Goal: Task Accomplishment & Management: Use online tool/utility

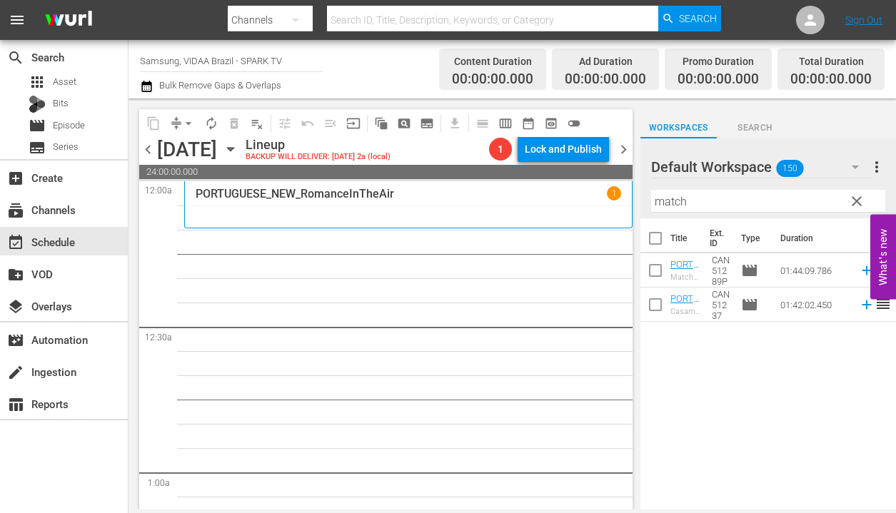
click at [620, 151] on span "chevron_right" at bounding box center [624, 150] width 18 height 18
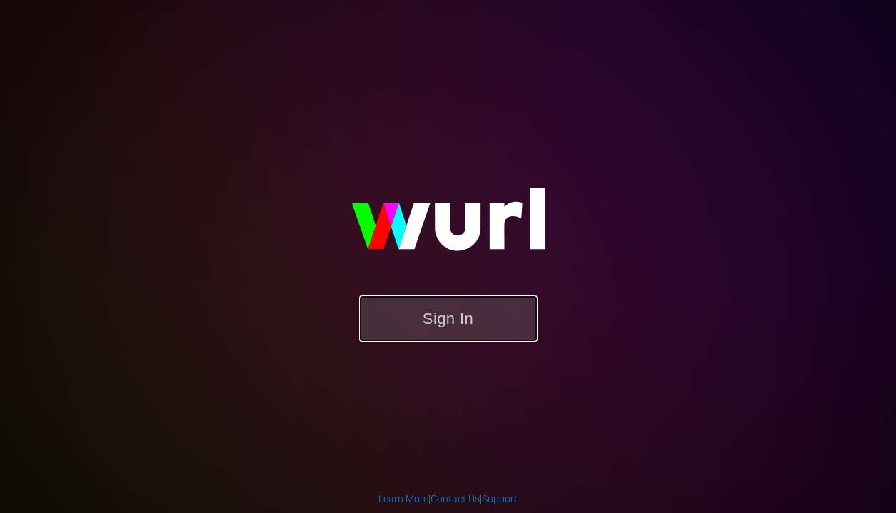
click at [465, 319] on button "Sign In" at bounding box center [448, 319] width 178 height 46
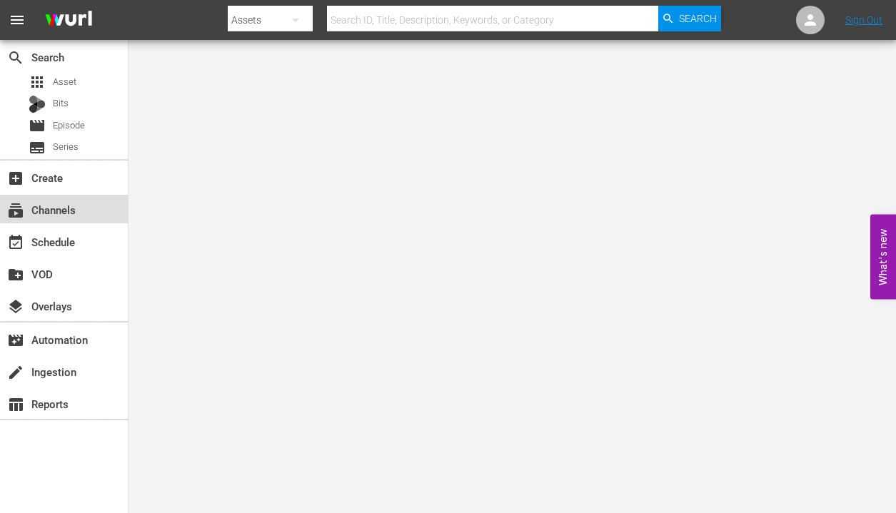
click at [53, 213] on div "subscriptions Channels" at bounding box center [40, 207] width 80 height 13
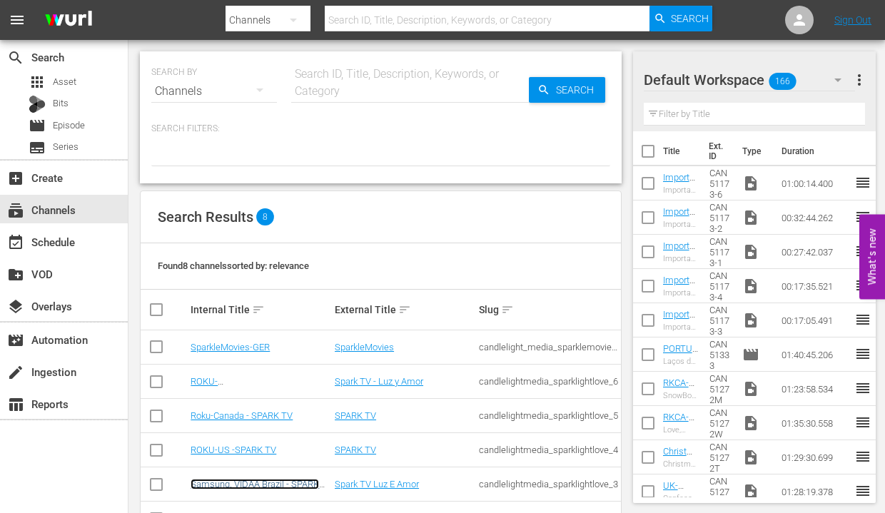
click at [233, 483] on link "Samsung, VIDAA Brazil - SPARK TV" at bounding box center [255, 489] width 129 height 21
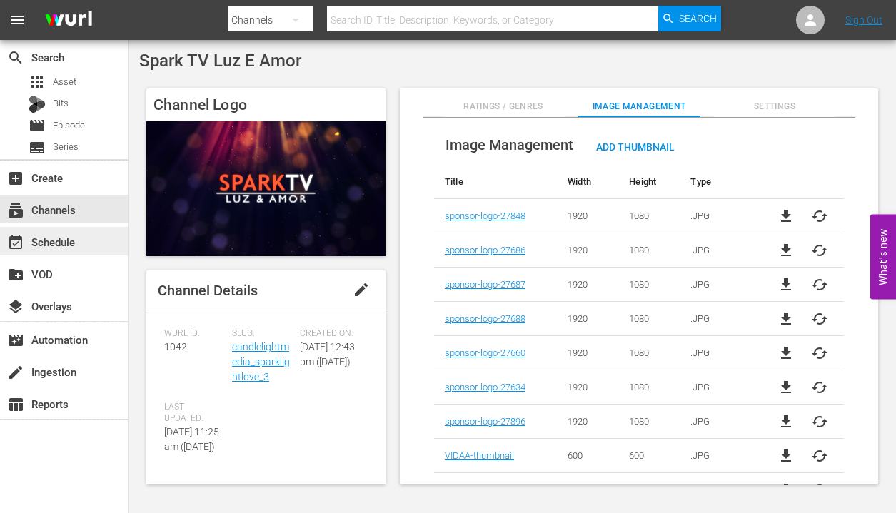
click at [85, 241] on div "event_available Schedule" at bounding box center [64, 241] width 128 height 29
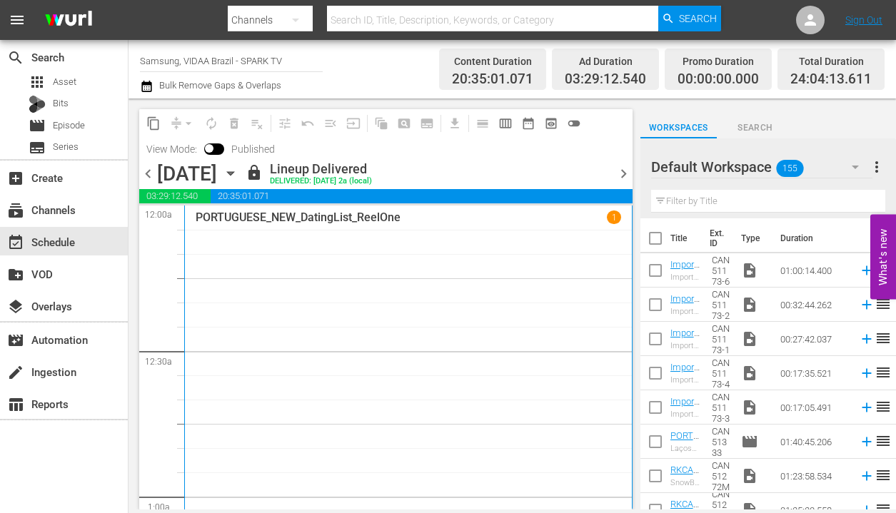
click at [238, 176] on icon "button" at bounding box center [231, 174] width 16 height 16
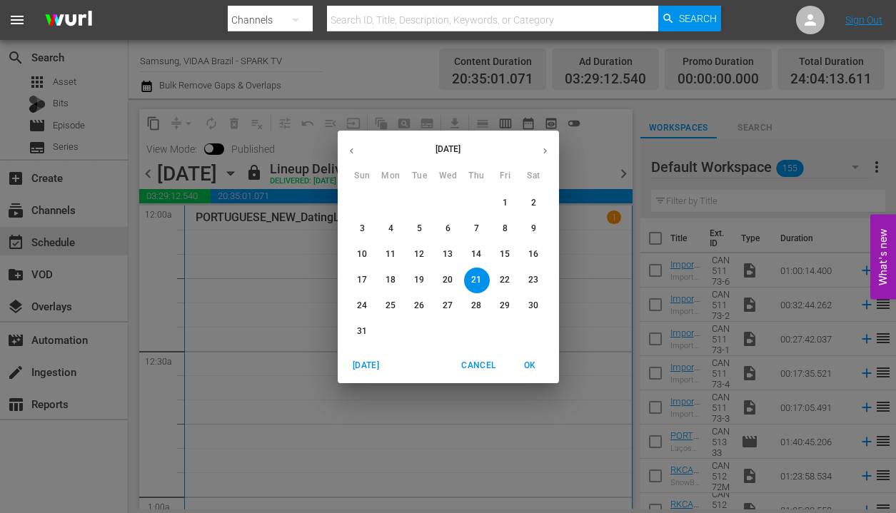
click at [538, 150] on button "button" at bounding box center [545, 151] width 28 height 28
click at [540, 153] on icon "button" at bounding box center [545, 151] width 11 height 11
click at [443, 278] on p "22" at bounding box center [448, 280] width 10 height 12
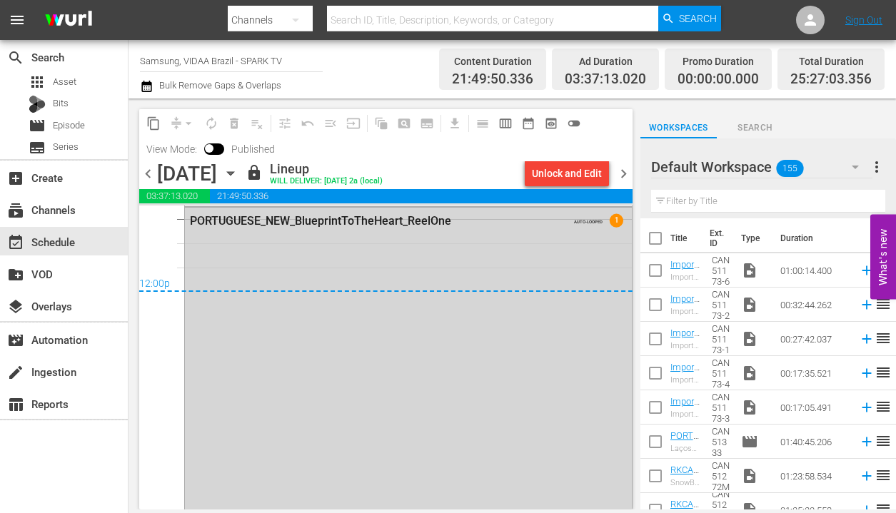
scroll to position [6767, 0]
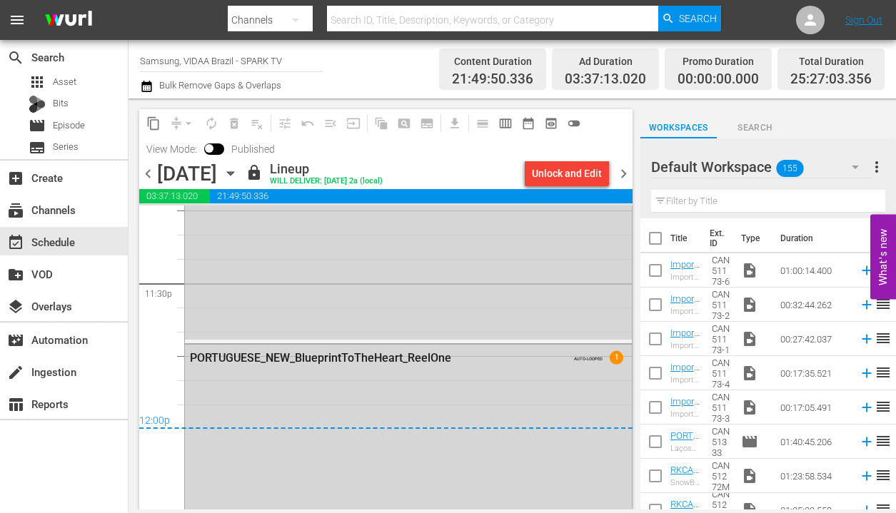
click at [620, 173] on span "chevron_right" at bounding box center [624, 174] width 18 height 18
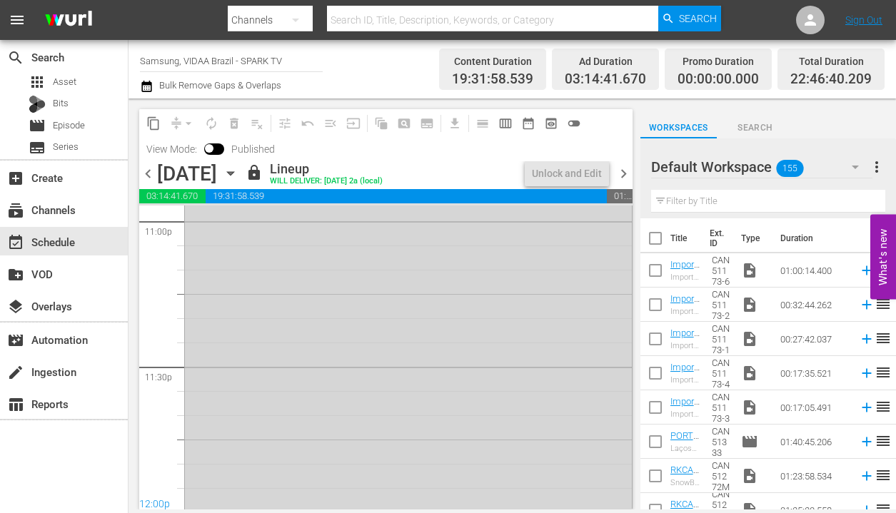
scroll to position [6754, 0]
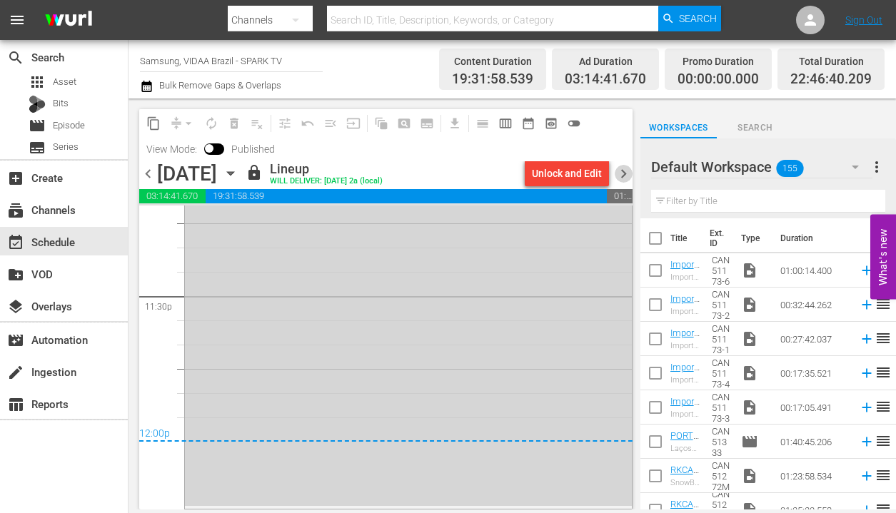
click at [626, 176] on span "chevron_right" at bounding box center [624, 174] width 18 height 18
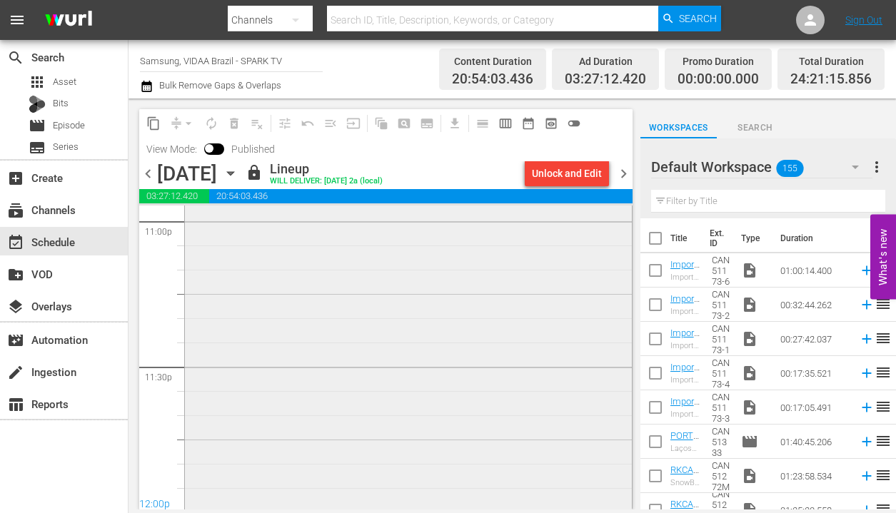
scroll to position [6767, 0]
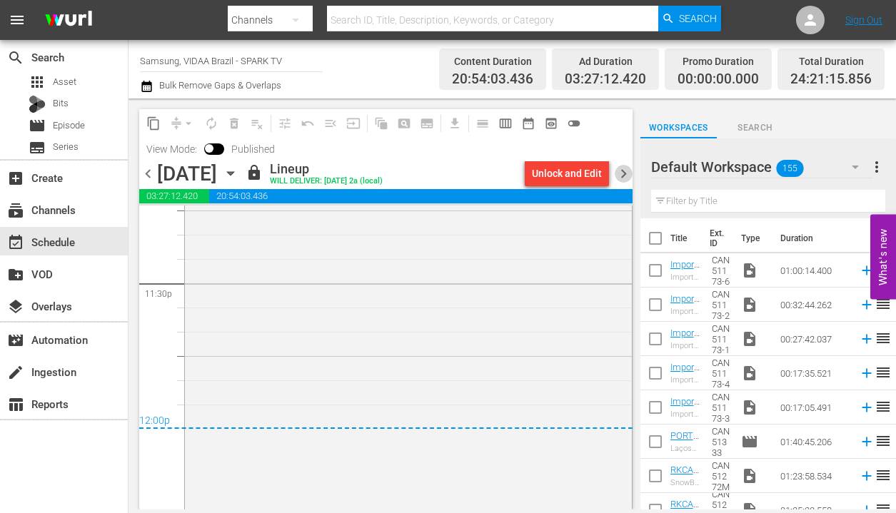
click at [625, 178] on span "chevron_right" at bounding box center [624, 174] width 18 height 18
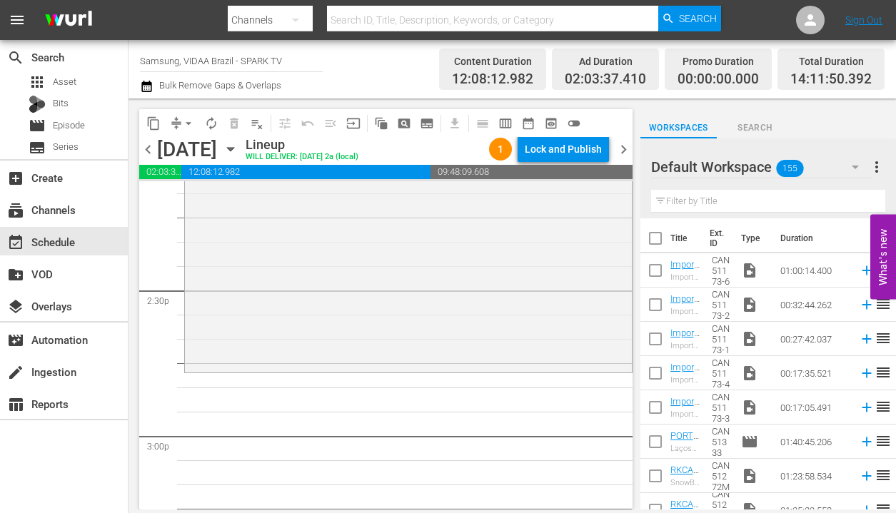
scroll to position [4111, 0]
click at [213, 129] on span "autorenew_outlined" at bounding box center [211, 123] width 14 height 14
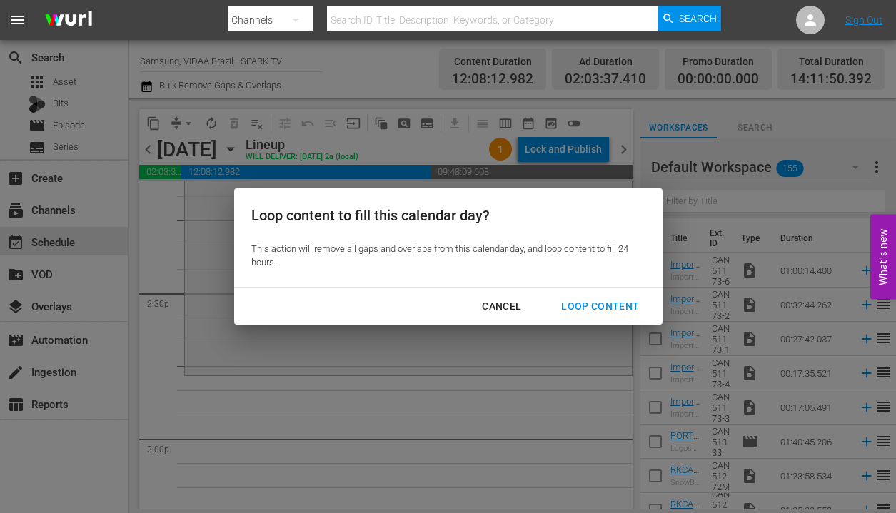
click at [622, 311] on div "Loop Content" at bounding box center [600, 307] width 101 height 18
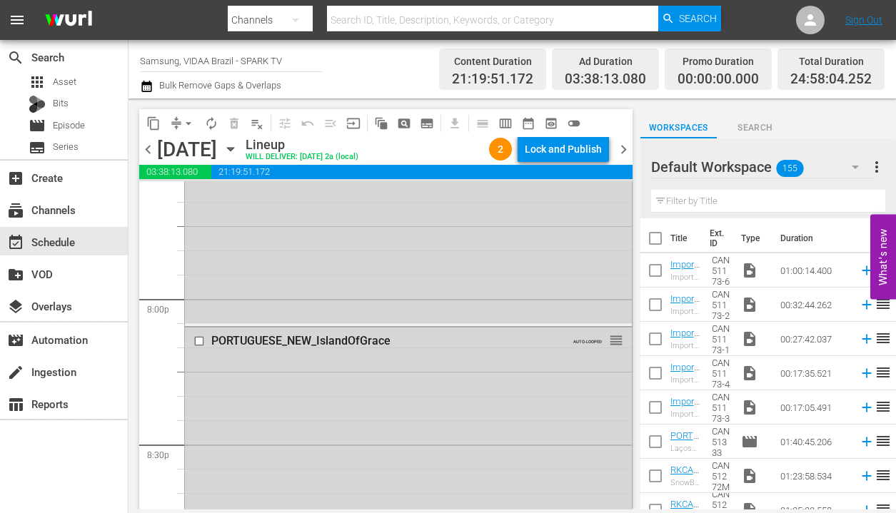
scroll to position [5706, 0]
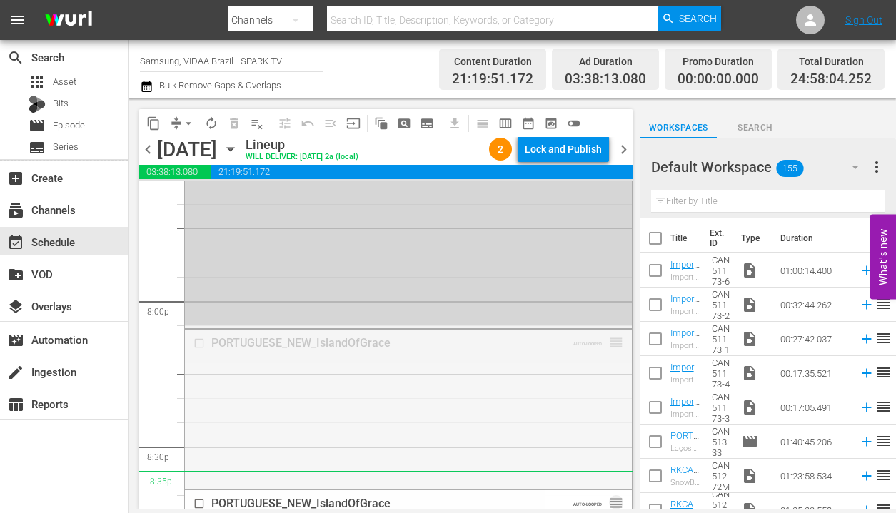
drag, startPoint x: 603, startPoint y: 343, endPoint x: 599, endPoint y: 475, distance: 132.9
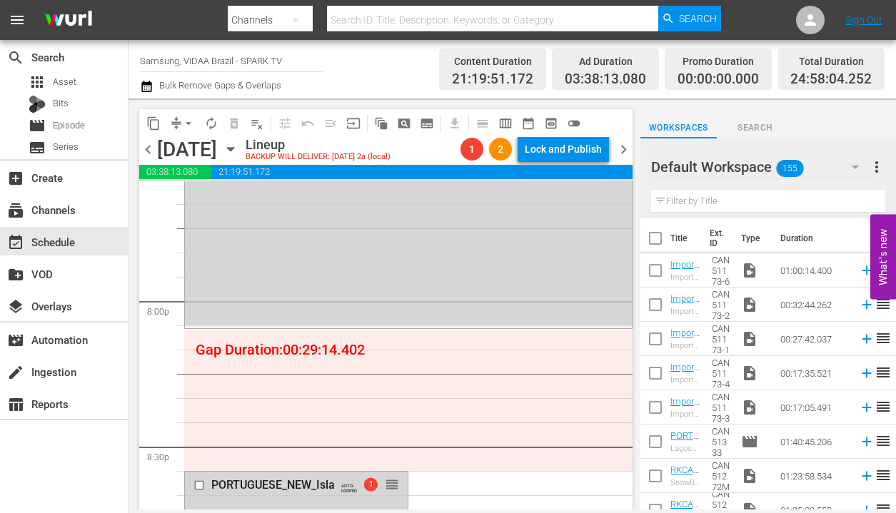
click at [714, 203] on input "text" at bounding box center [768, 201] width 234 height 23
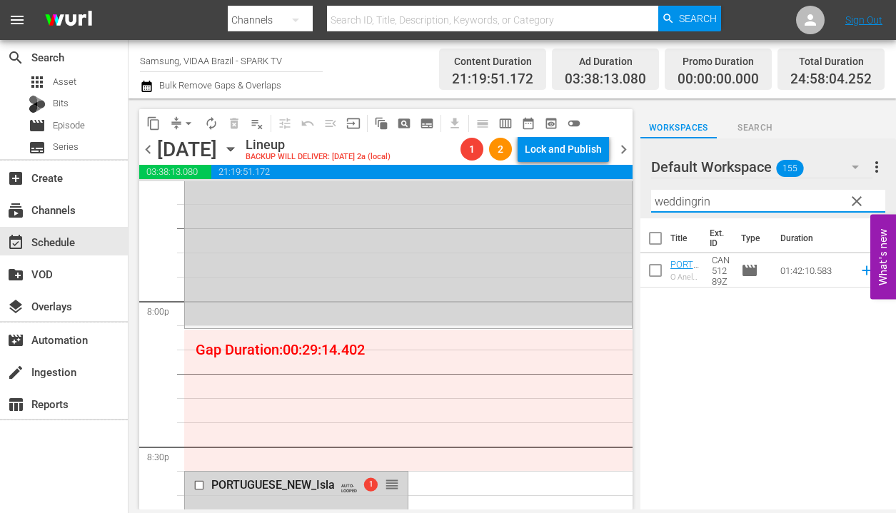
type input "weddingrin"
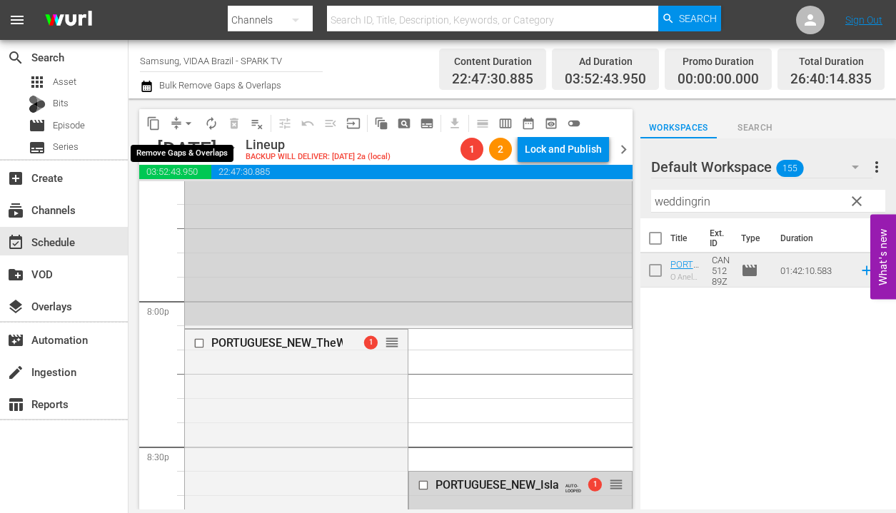
click at [186, 122] on span "arrow_drop_down" at bounding box center [188, 123] width 14 height 14
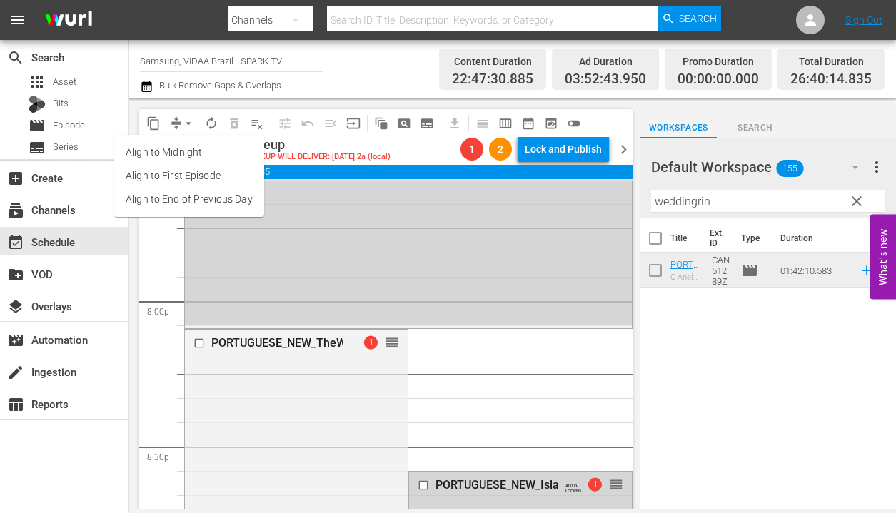
click at [200, 196] on li "Align to End of Previous Day" at bounding box center [189, 200] width 150 height 24
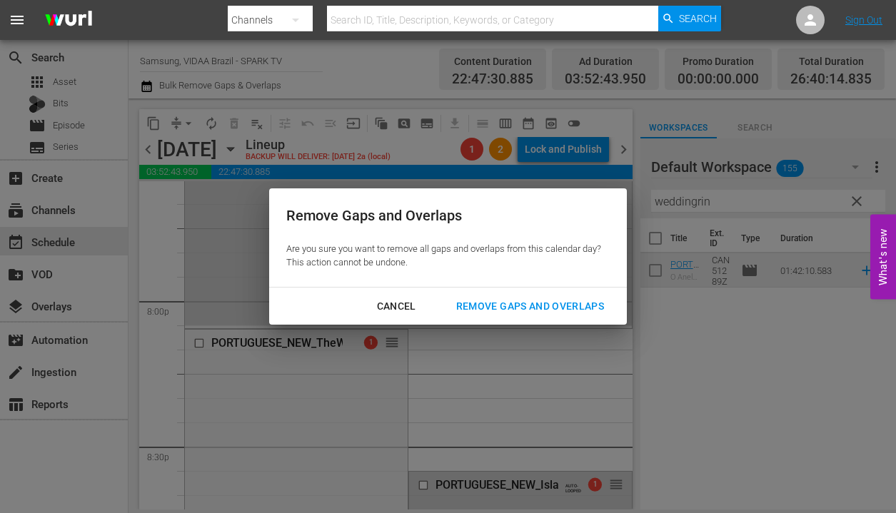
click at [518, 295] on button "Remove Gaps and Overlaps" at bounding box center [530, 306] width 182 height 26
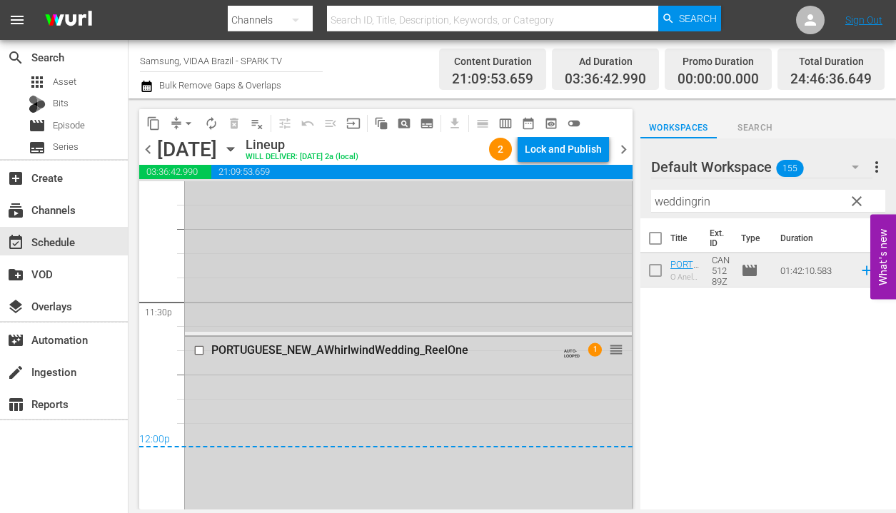
scroll to position [6725, 0]
click at [574, 154] on div "Lock and Publish" at bounding box center [563, 149] width 77 height 26
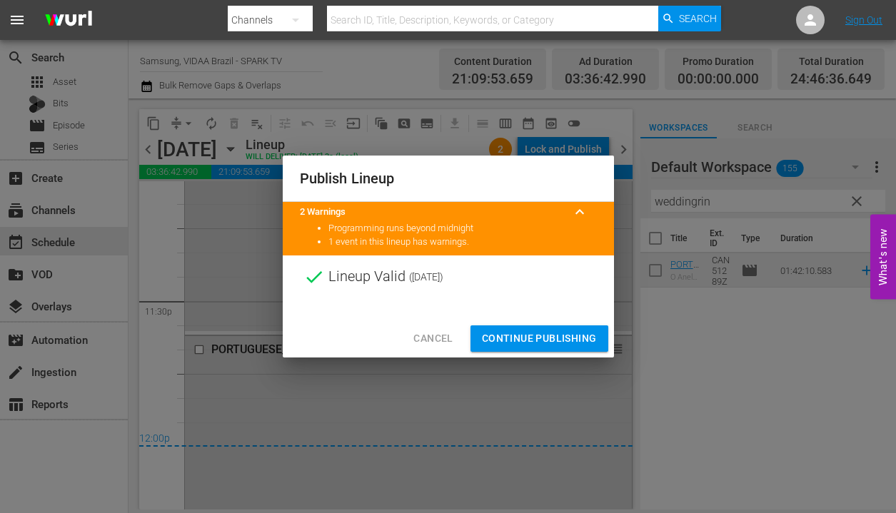
click at [557, 328] on button "Continue Publishing" at bounding box center [539, 339] width 138 height 26
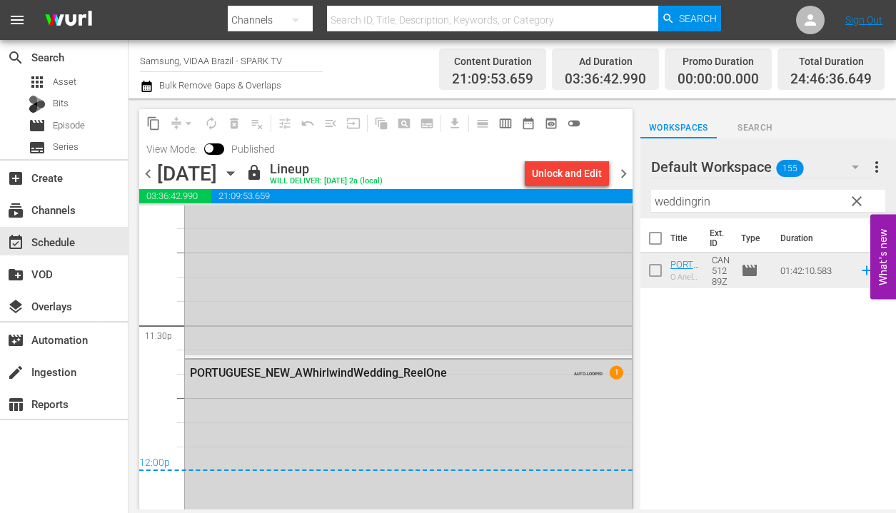
click at [620, 170] on span "chevron_right" at bounding box center [624, 174] width 18 height 18
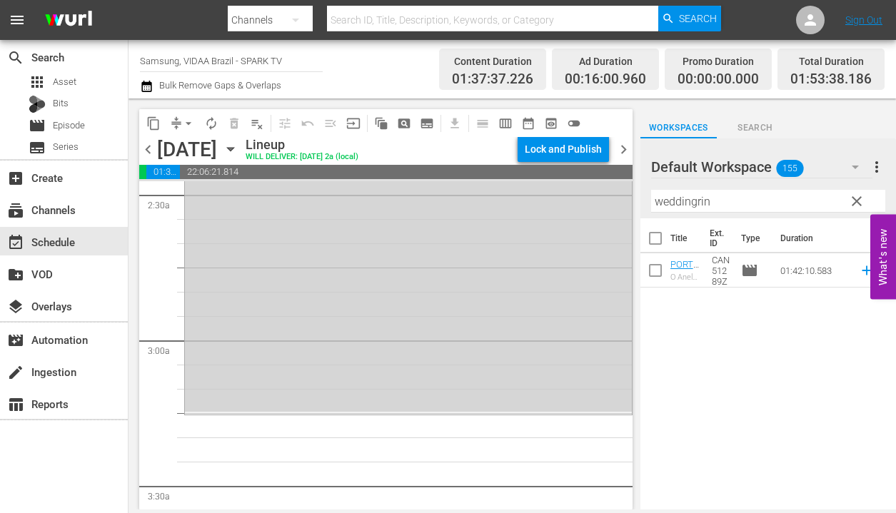
scroll to position [821, 0]
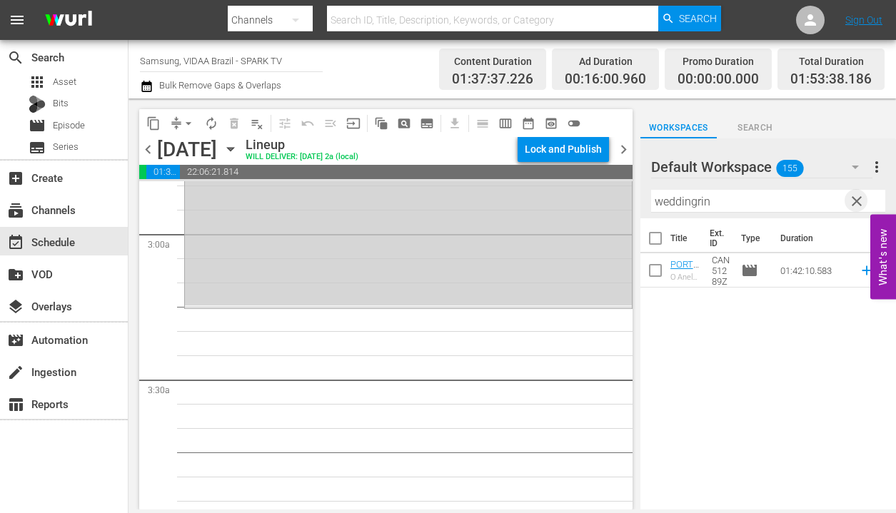
click at [858, 203] on span "clear" at bounding box center [856, 201] width 17 height 17
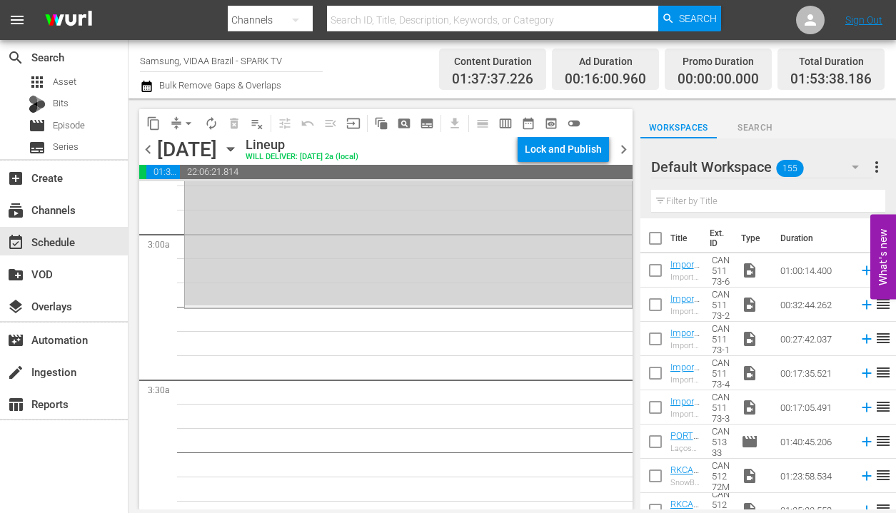
click at [711, 203] on input "text" at bounding box center [768, 201] width 234 height 23
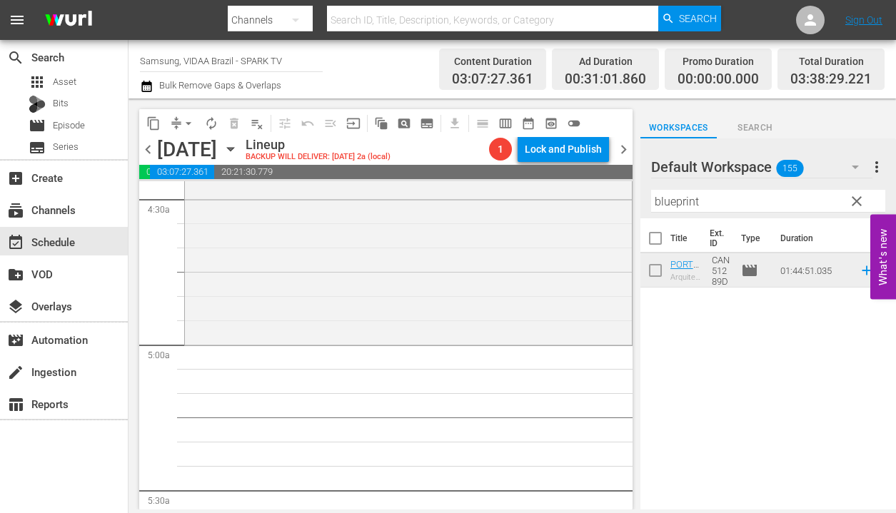
scroll to position [1292, 0]
drag, startPoint x: 442, startPoint y: 363, endPoint x: 318, endPoint y: 24, distance: 360.5
click at [0, 0] on div "menu Search By Channels Search ID, Title, Description, Keywords, or Category Se…" at bounding box center [448, 255] width 896 height 510
click at [725, 203] on input "blueprint" at bounding box center [768, 201] width 234 height 23
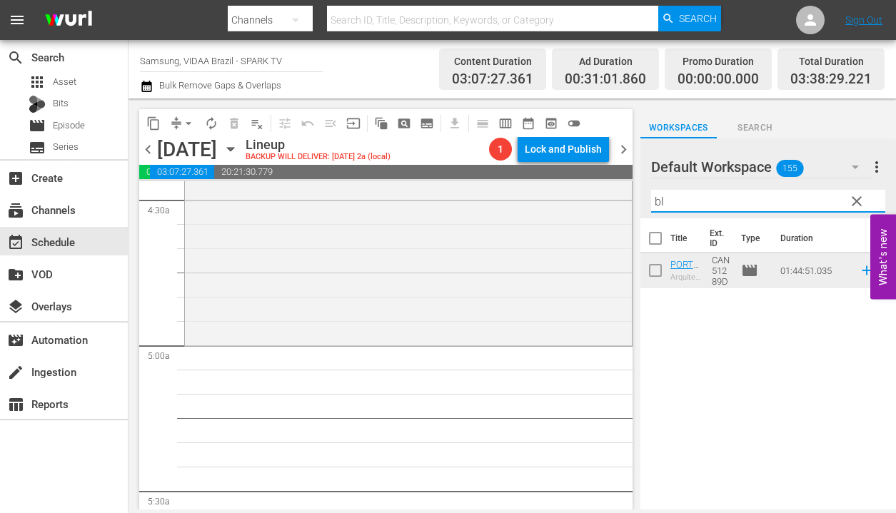
type input "b"
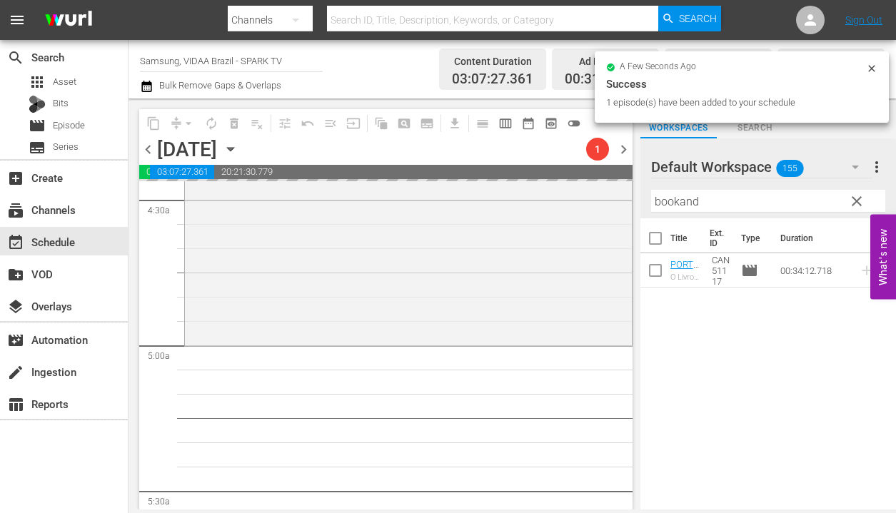
drag, startPoint x: 790, startPoint y: 279, endPoint x: 343, endPoint y: 5, distance: 524.9
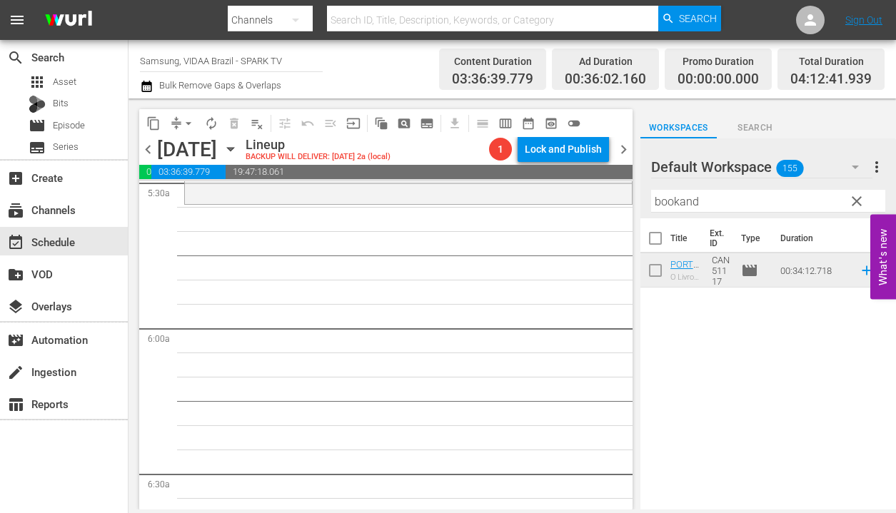
scroll to position [1598, 0]
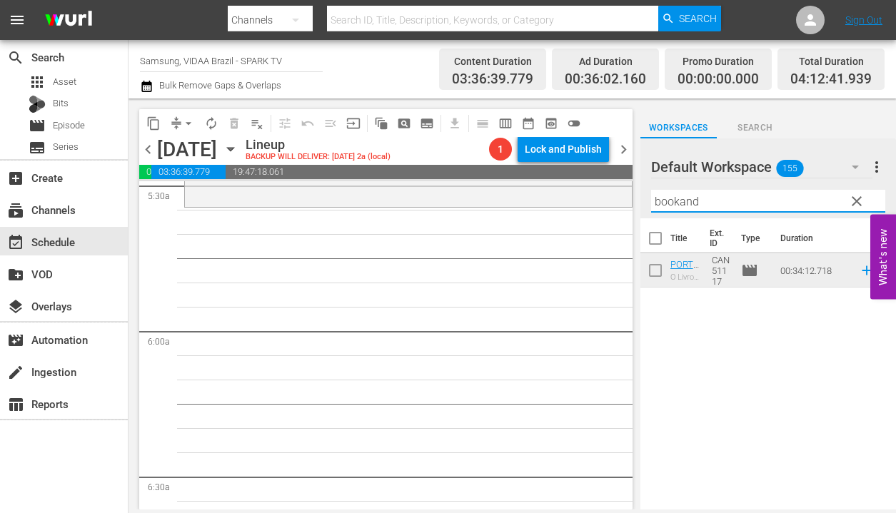
click at [726, 206] on input "bookand" at bounding box center [768, 201] width 234 height 23
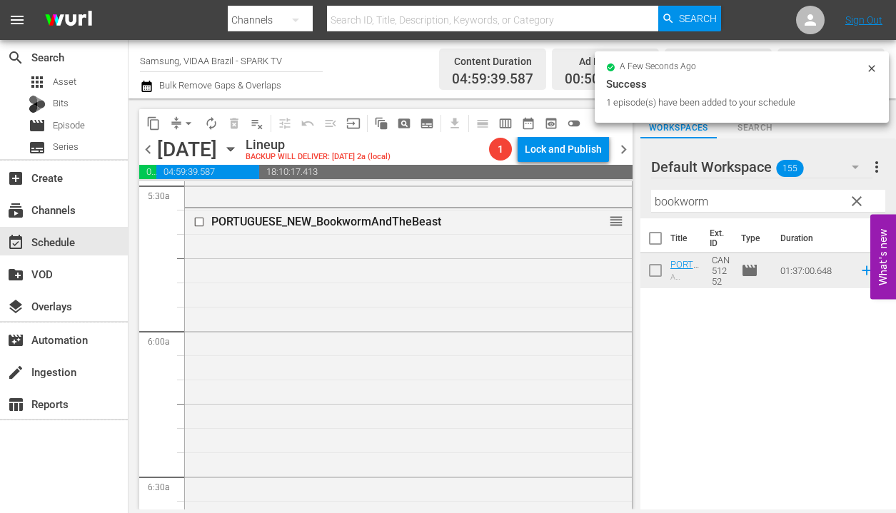
drag, startPoint x: 805, startPoint y: 279, endPoint x: 386, endPoint y: 5, distance: 500.8
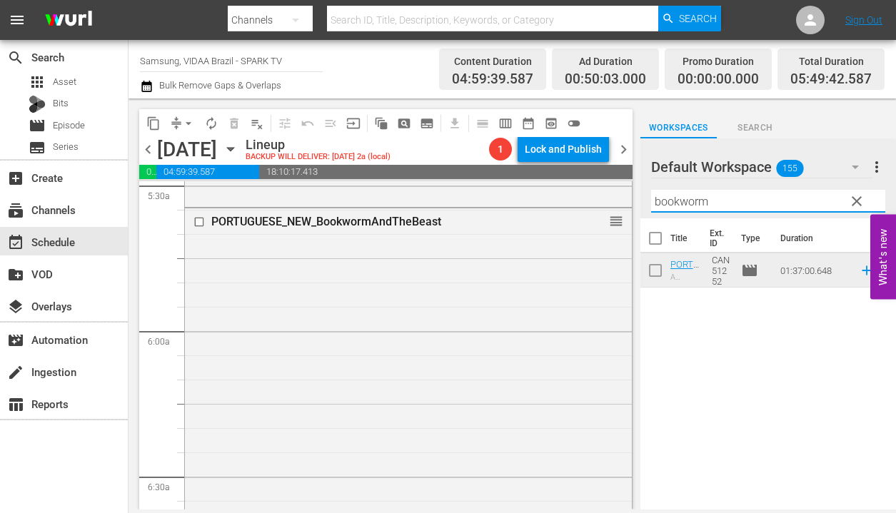
click at [710, 195] on input "bookworm" at bounding box center [768, 201] width 234 height 23
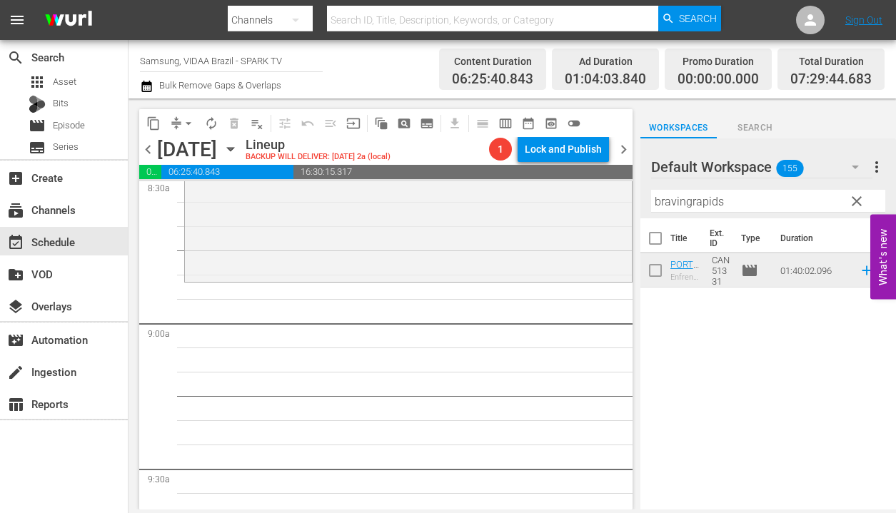
scroll to position [2475, 0]
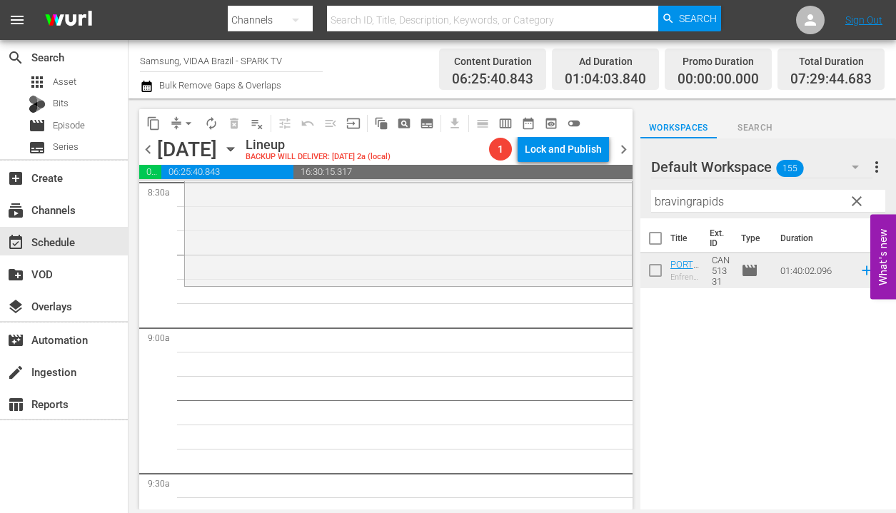
drag, startPoint x: 822, startPoint y: 267, endPoint x: 319, endPoint y: 59, distance: 544.5
click at [751, 203] on input "bravingrapids" at bounding box center [768, 201] width 234 height 23
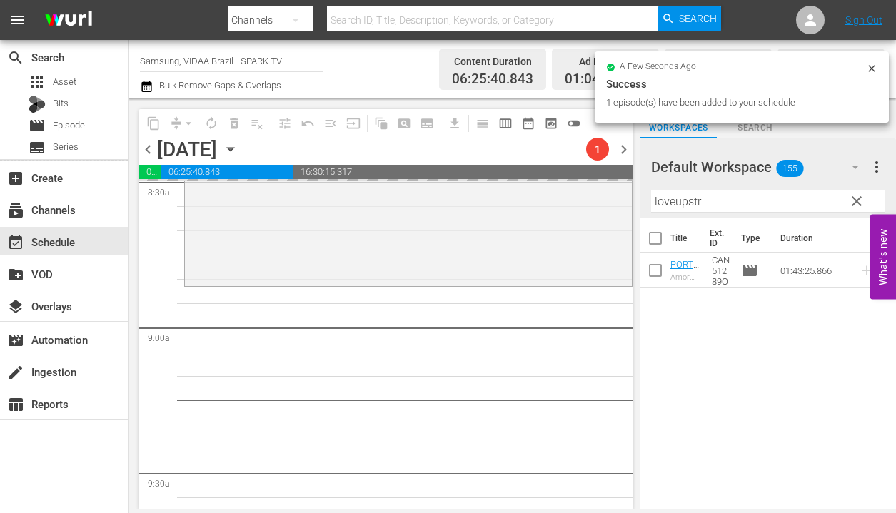
drag, startPoint x: 799, startPoint y: 278, endPoint x: 359, endPoint y: 5, distance: 517.5
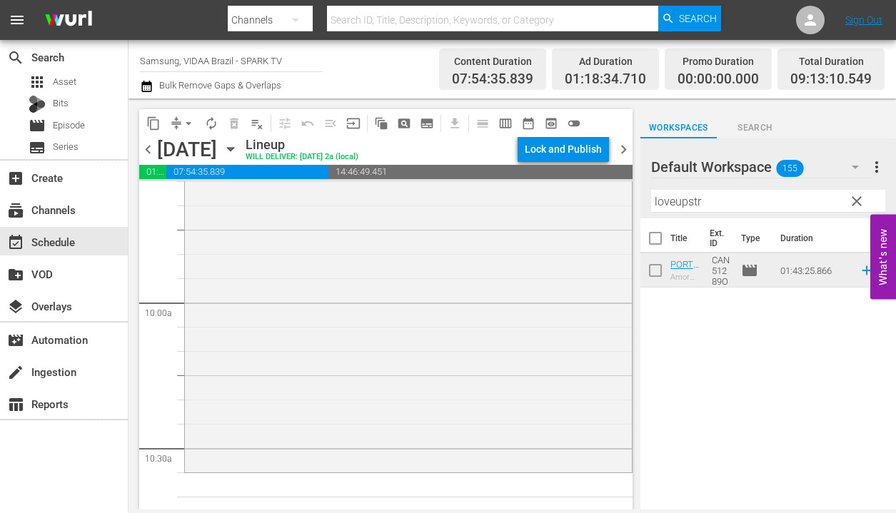
scroll to position [2826, 0]
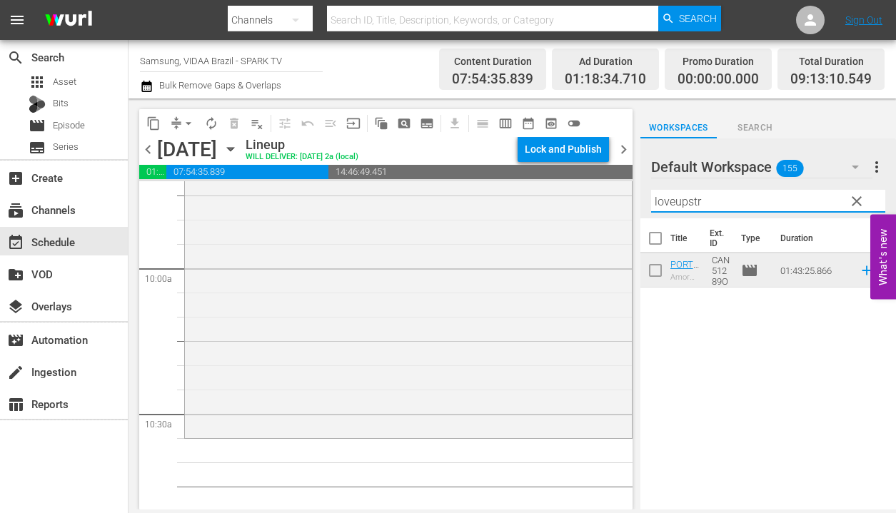
click at [752, 205] on input "loveupstr" at bounding box center [768, 201] width 234 height 23
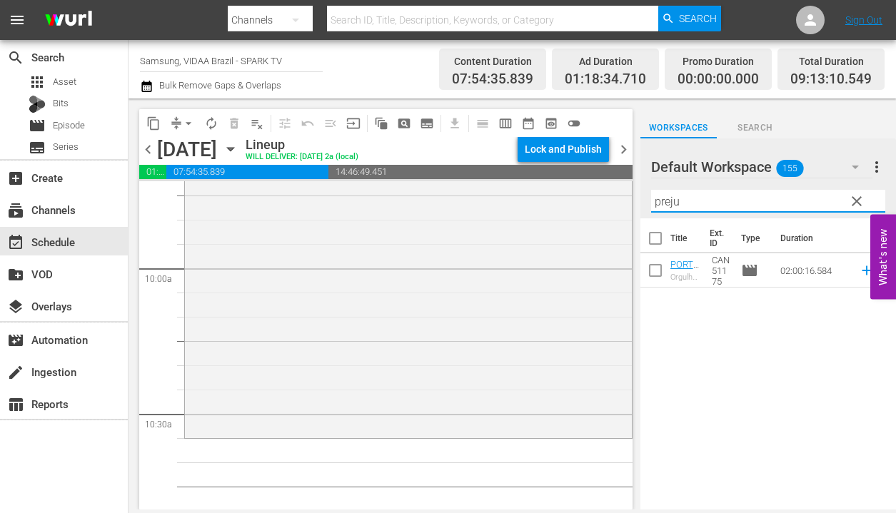
type input "preju"
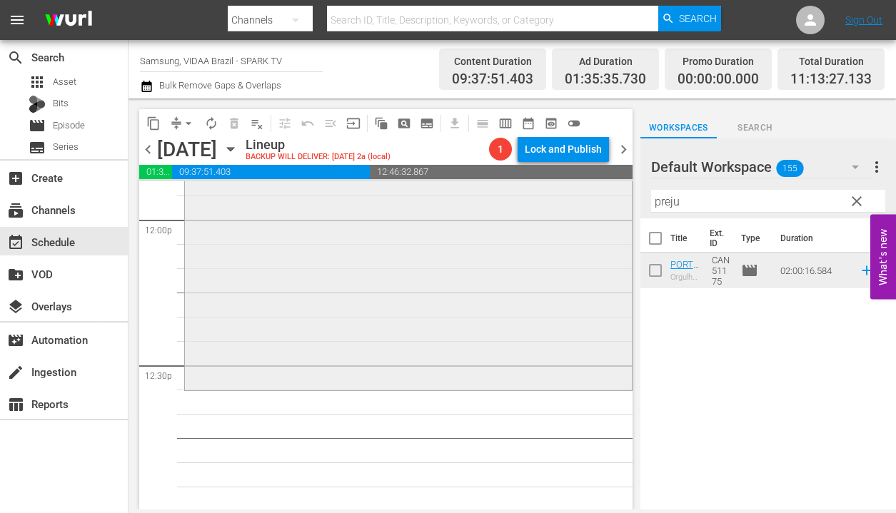
scroll to position [3521, 0]
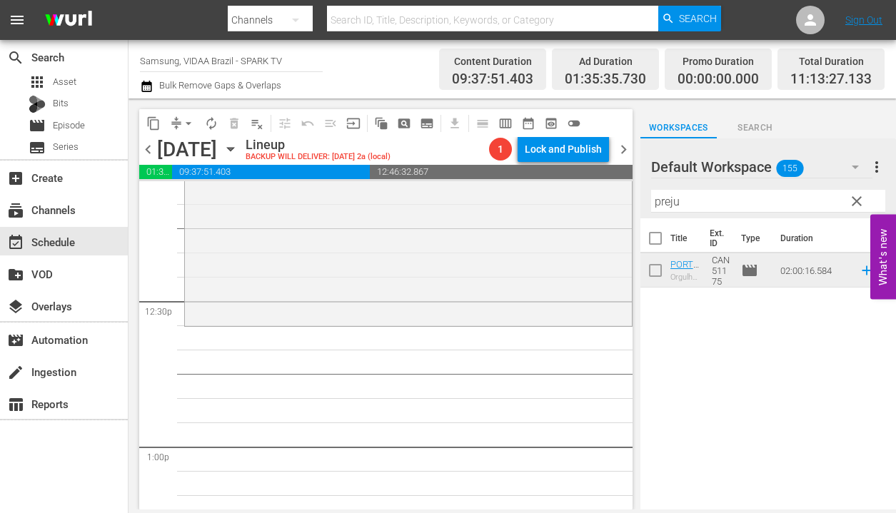
drag, startPoint x: 792, startPoint y: 273, endPoint x: 347, endPoint y: 58, distance: 494.9
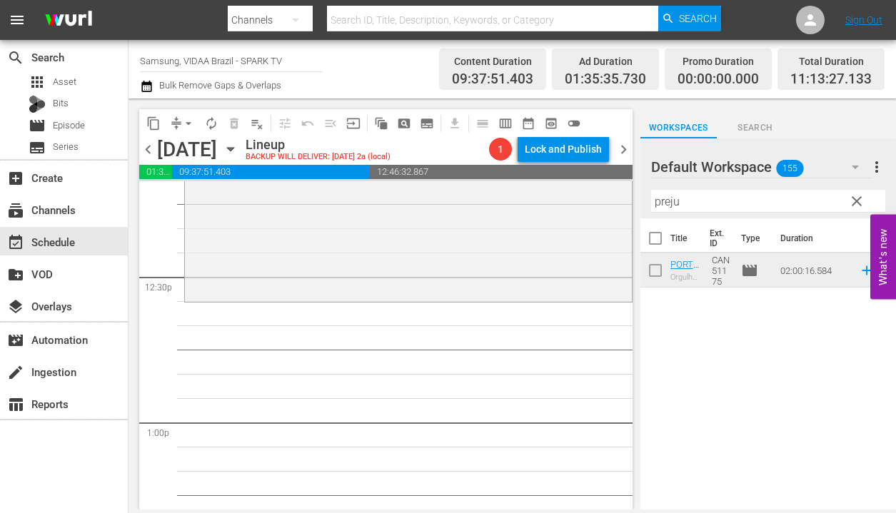
scroll to position [3551, 0]
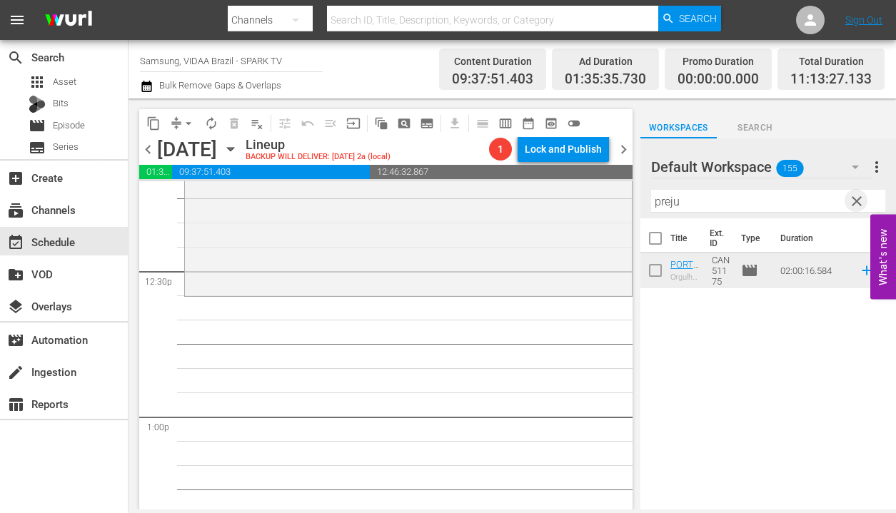
click at [857, 203] on span "clear" at bounding box center [856, 201] width 17 height 17
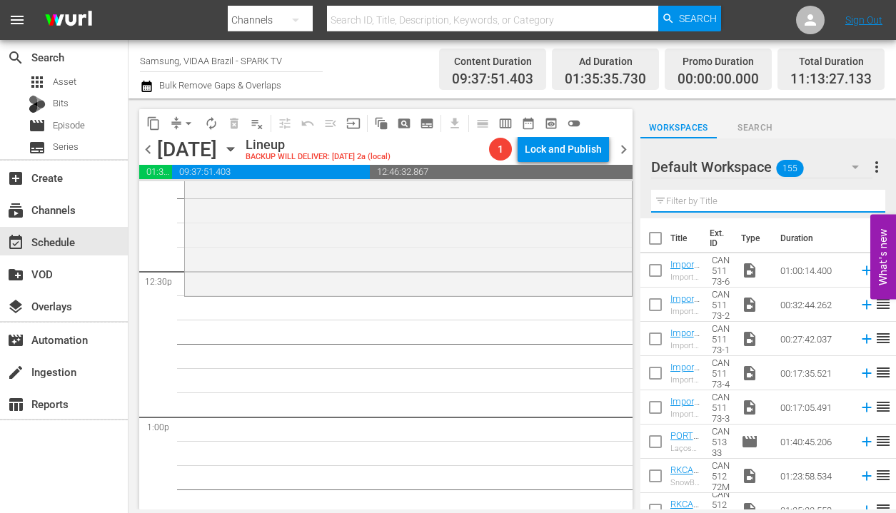
click at [686, 197] on input "text" at bounding box center [768, 201] width 234 height 23
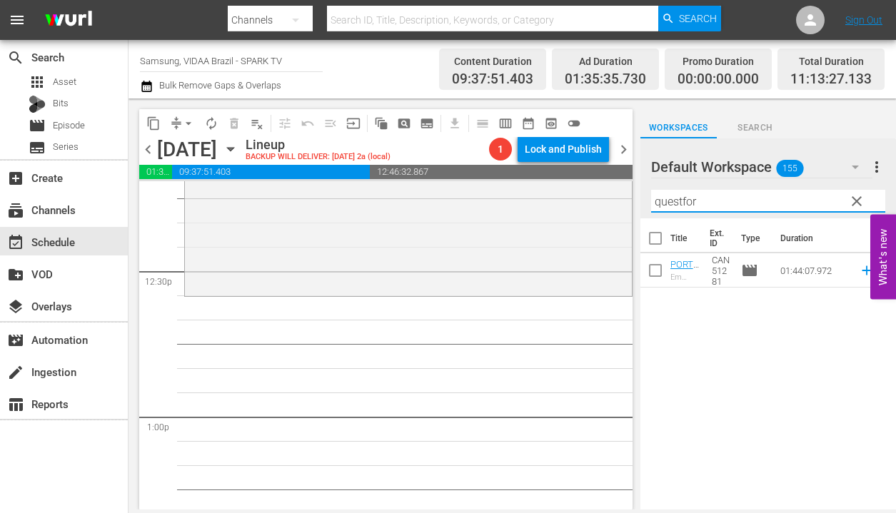
type input "questfor"
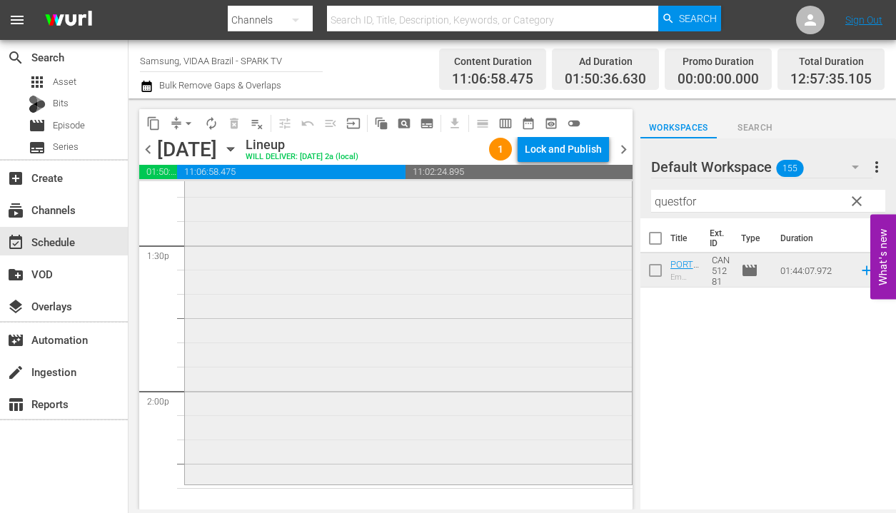
scroll to position [3866, 0]
drag, startPoint x: 803, startPoint y: 273, endPoint x: 321, endPoint y: 4, distance: 552.6
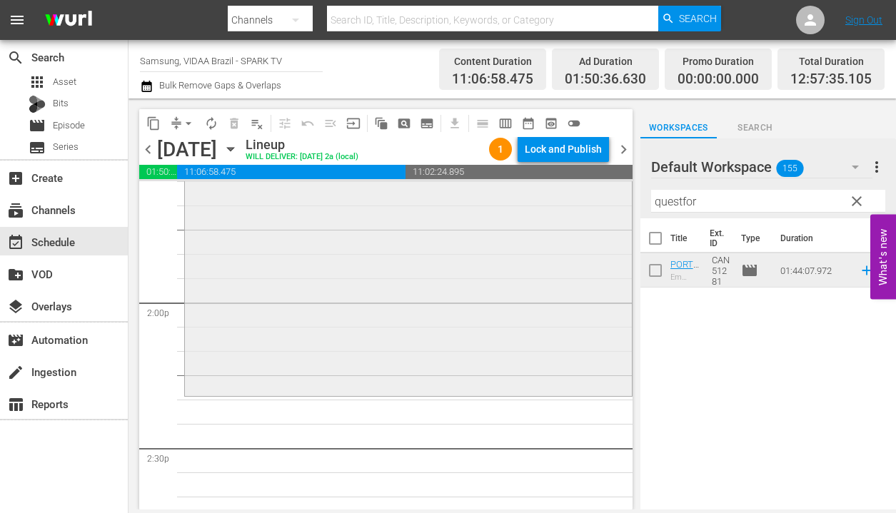
scroll to position [3954, 0]
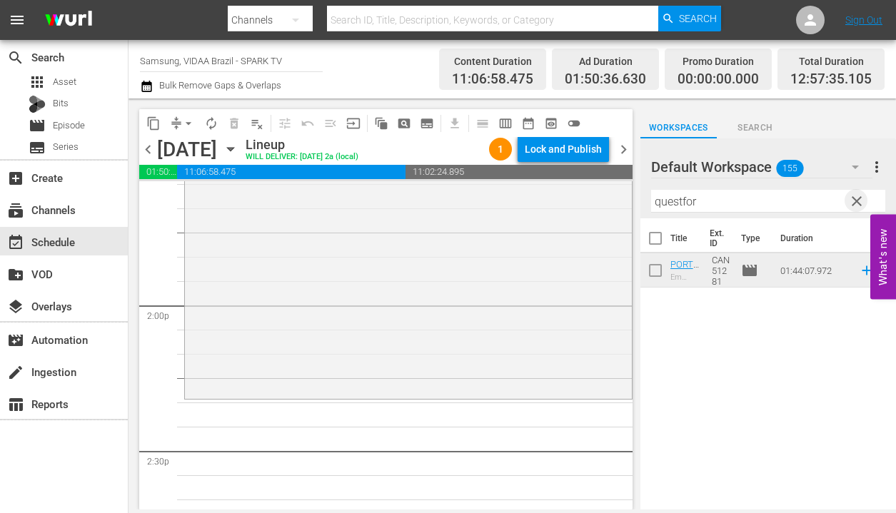
click at [858, 206] on span "clear" at bounding box center [856, 201] width 17 height 17
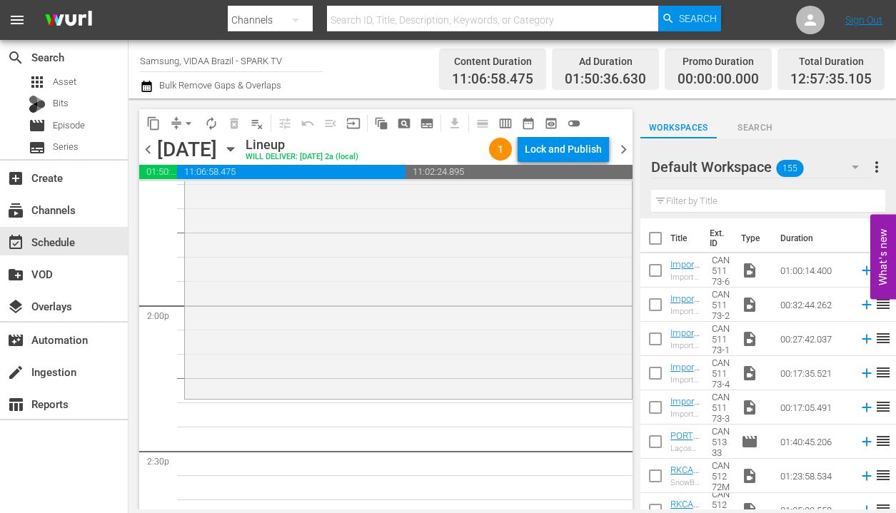
click at [816, 201] on input "text" at bounding box center [768, 201] width 234 height 23
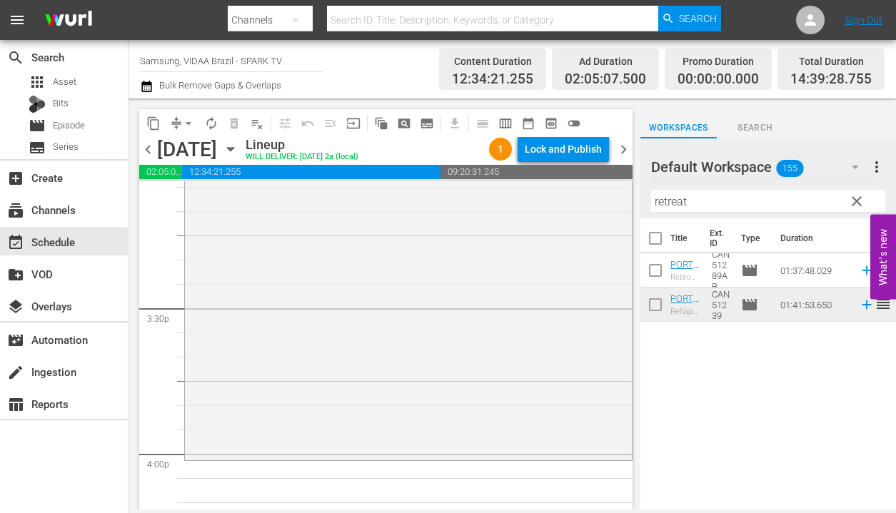
scroll to position [4391, 0]
drag, startPoint x: 769, startPoint y: 300, endPoint x: 328, endPoint y: 0, distance: 532.9
click at [730, 204] on input "retreat" at bounding box center [768, 201] width 234 height 23
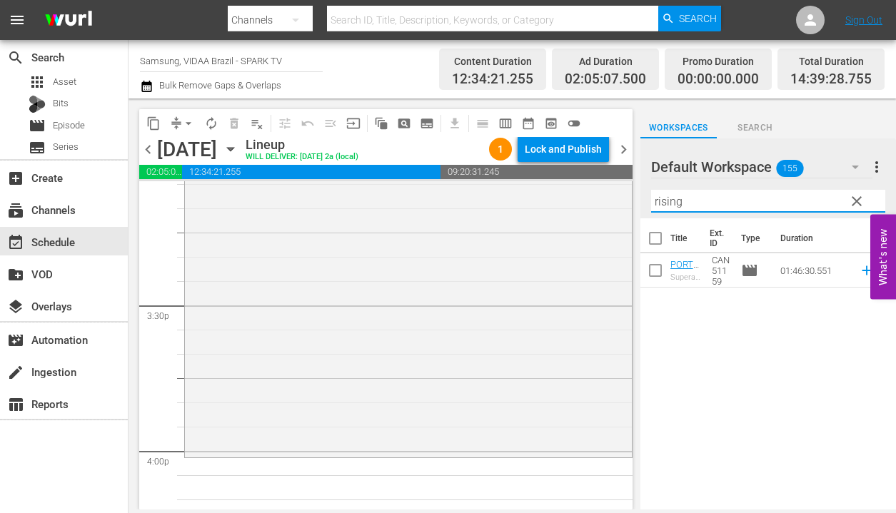
type input "rising"
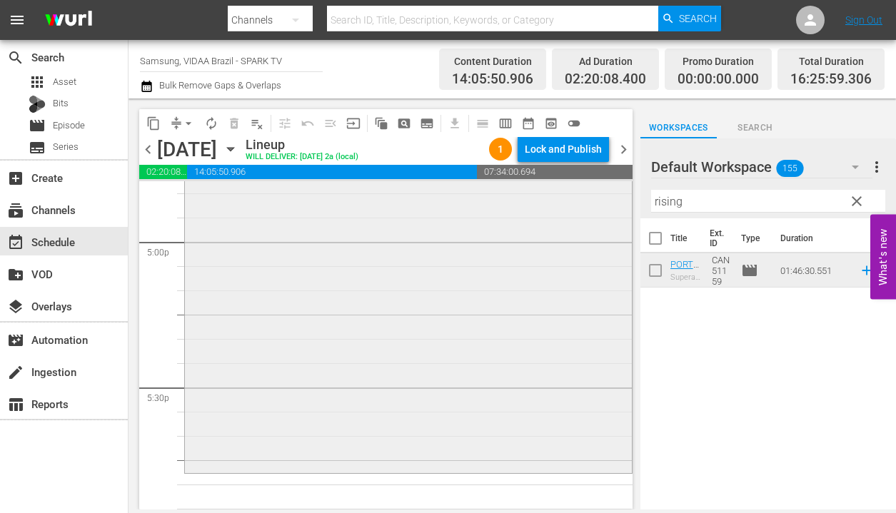
scroll to position [4883, 0]
click at [859, 199] on span "clear" at bounding box center [856, 201] width 17 height 17
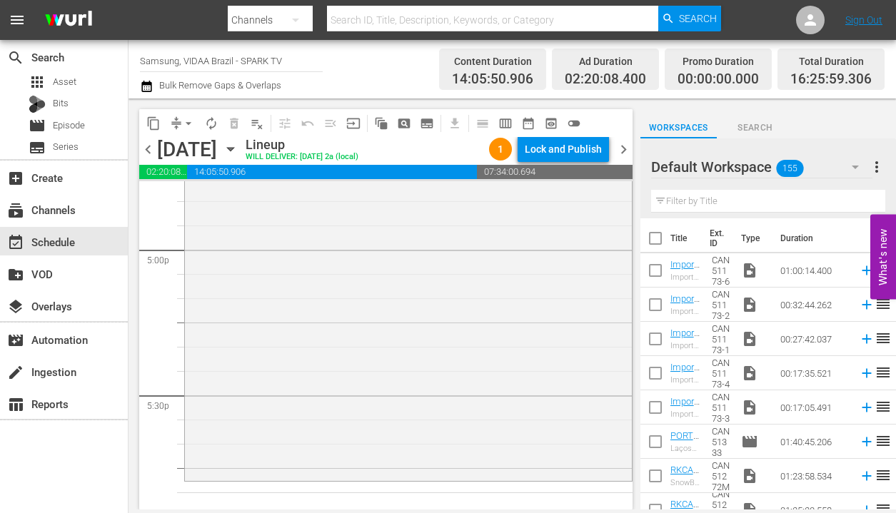
click at [695, 203] on input "text" at bounding box center [768, 201] width 234 height 23
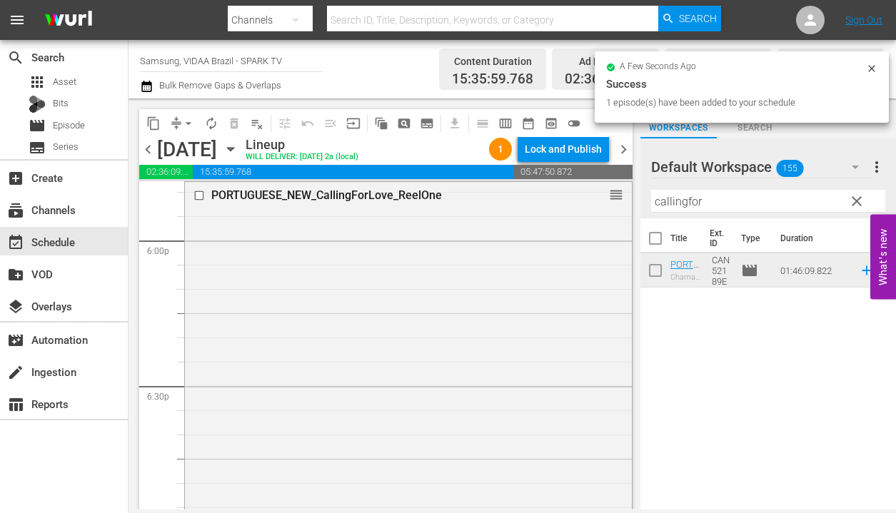
scroll to position [5181, 0]
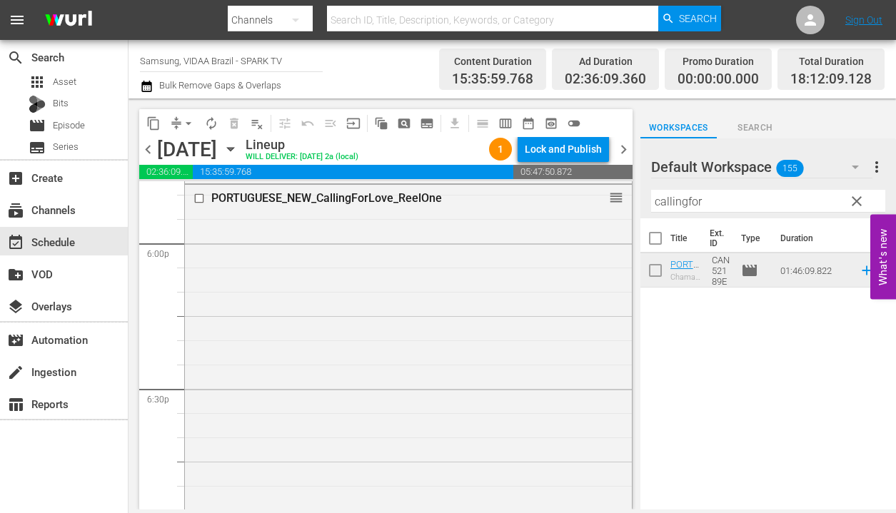
drag, startPoint x: 779, startPoint y: 271, endPoint x: 370, endPoint y: 8, distance: 486.2
click at [700, 199] on input "callingfor" at bounding box center [768, 201] width 234 height 23
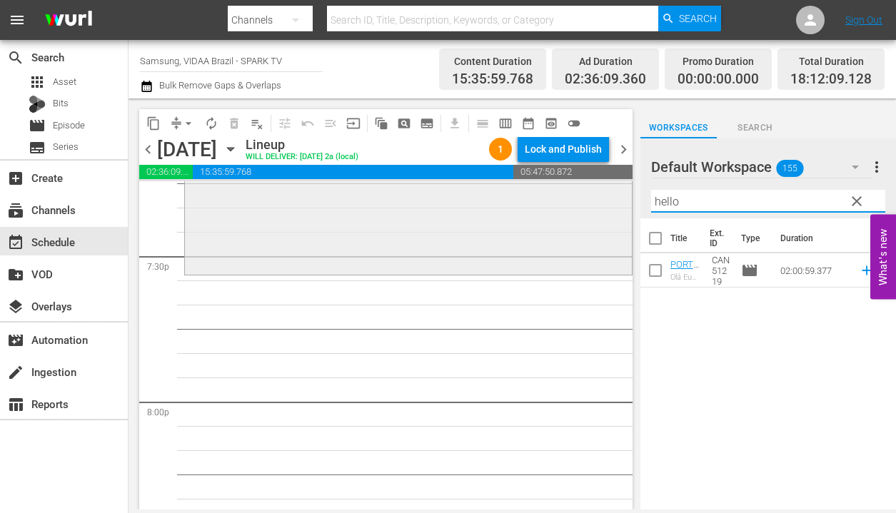
scroll to position [5617, 0]
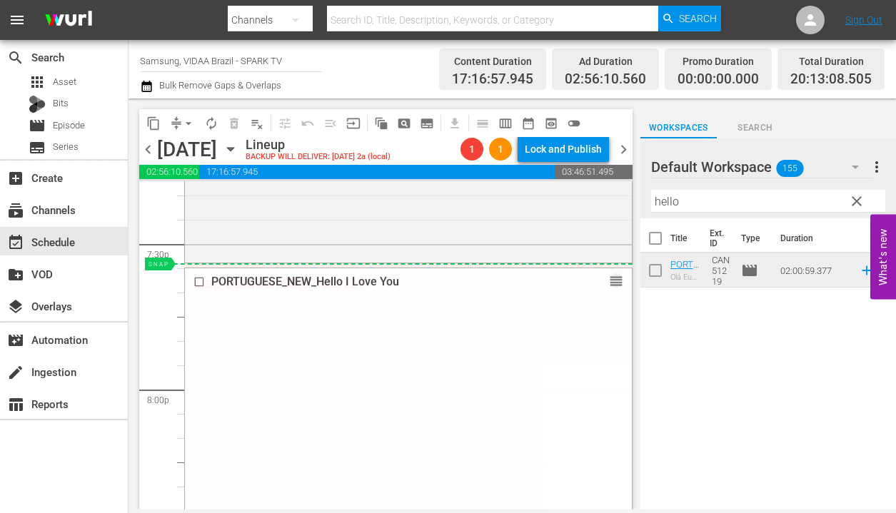
drag, startPoint x: 609, startPoint y: 283, endPoint x: 606, endPoint y: 266, distance: 18.1
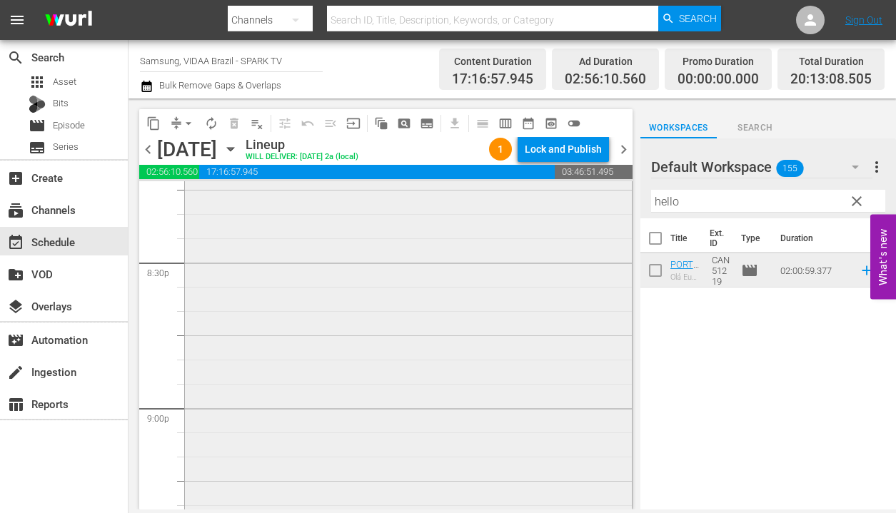
scroll to position [6267, 0]
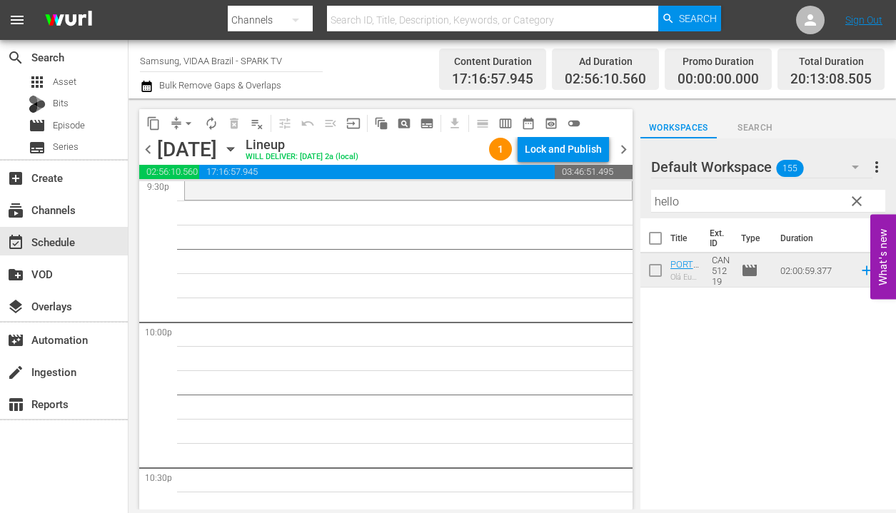
click at [740, 198] on input "hello" at bounding box center [768, 201] width 234 height 23
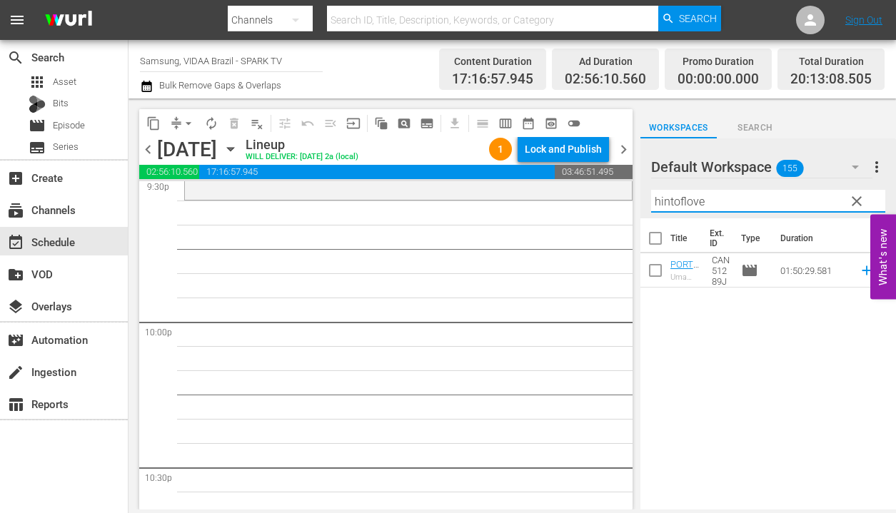
type input "hintoflove"
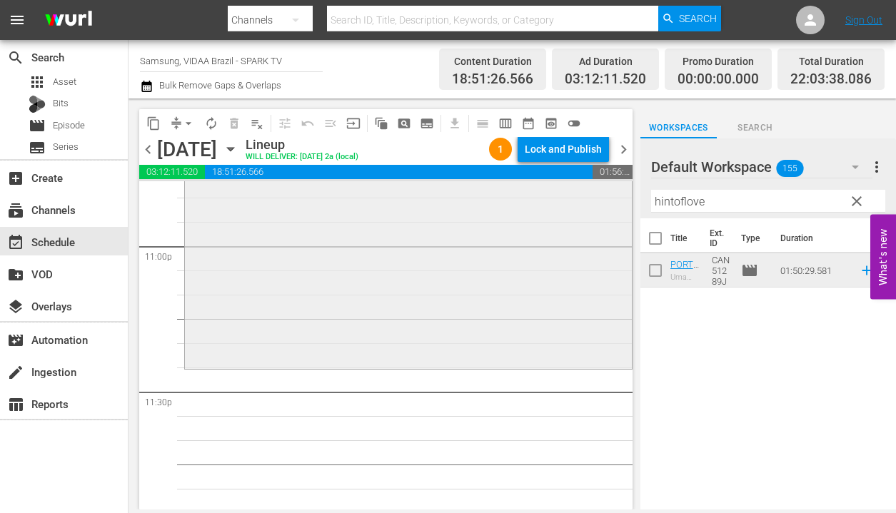
scroll to position [6662, 0]
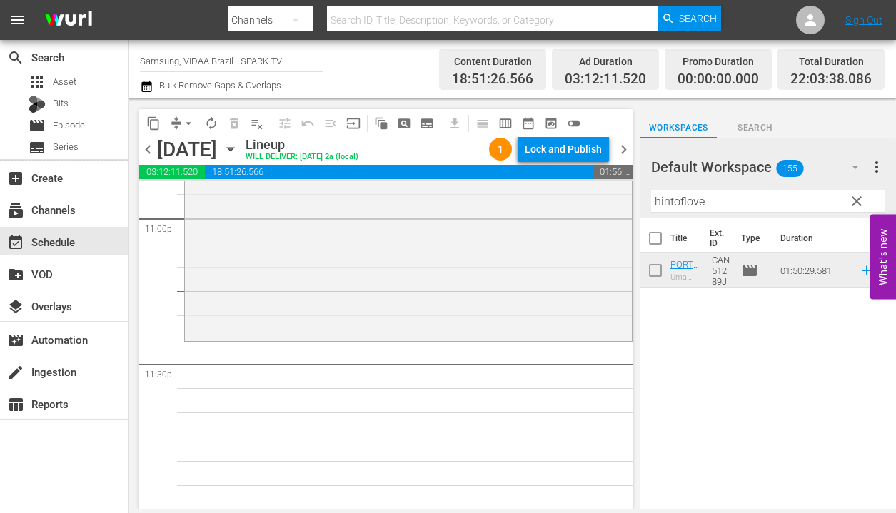
click at [857, 204] on span "clear" at bounding box center [856, 201] width 17 height 17
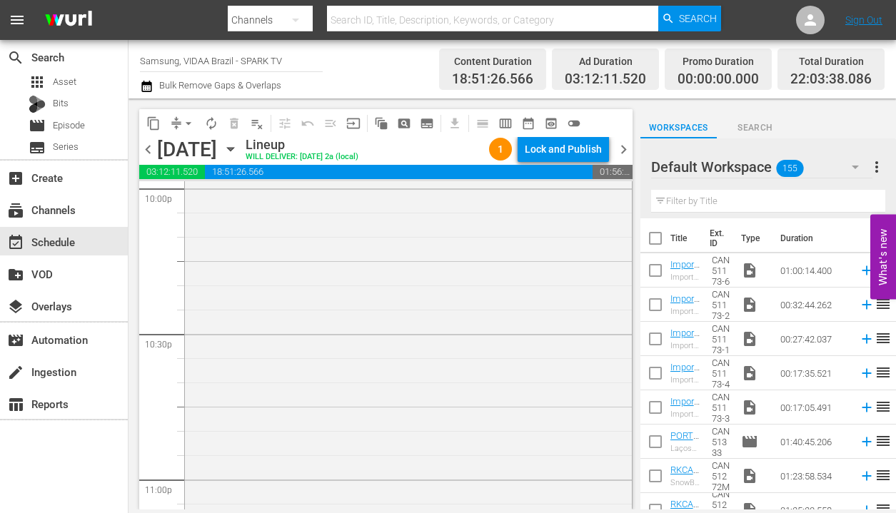
scroll to position [6597, 0]
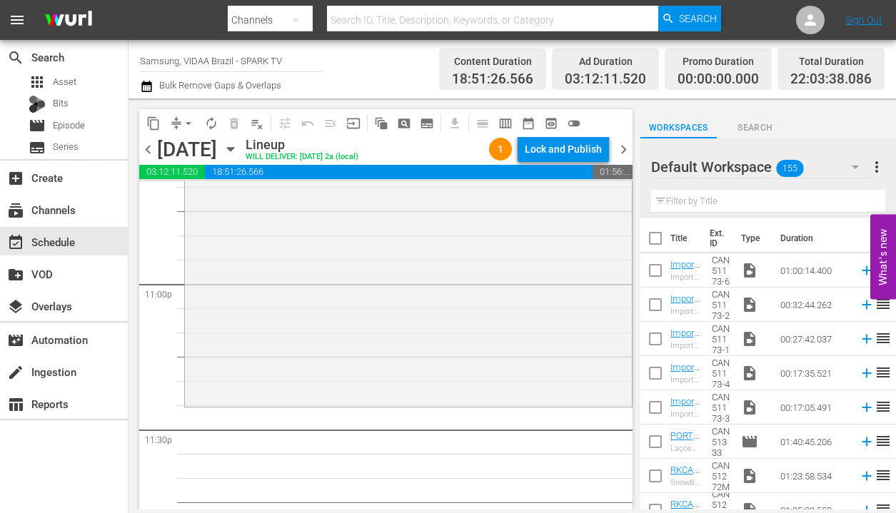
click at [692, 212] on hr at bounding box center [768, 212] width 234 height 1
click at [692, 209] on input "text" at bounding box center [768, 201] width 234 height 23
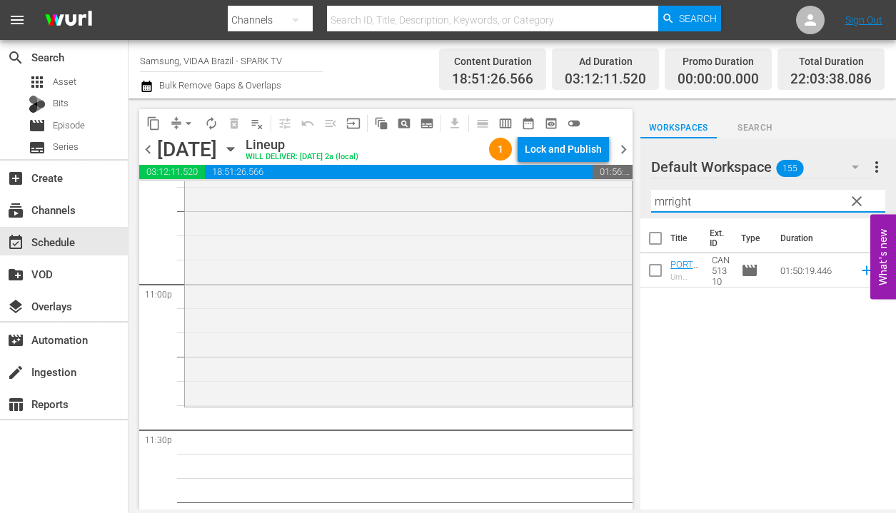
type input "mrright"
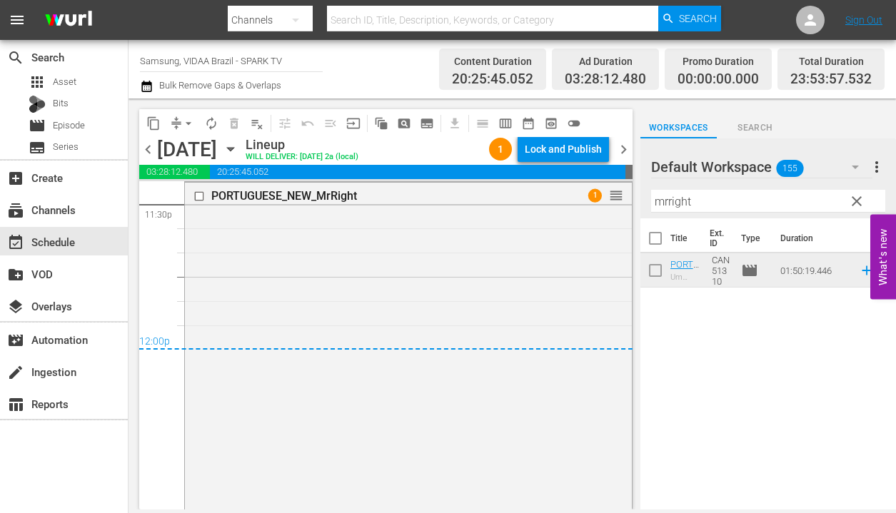
scroll to position [6825, 0]
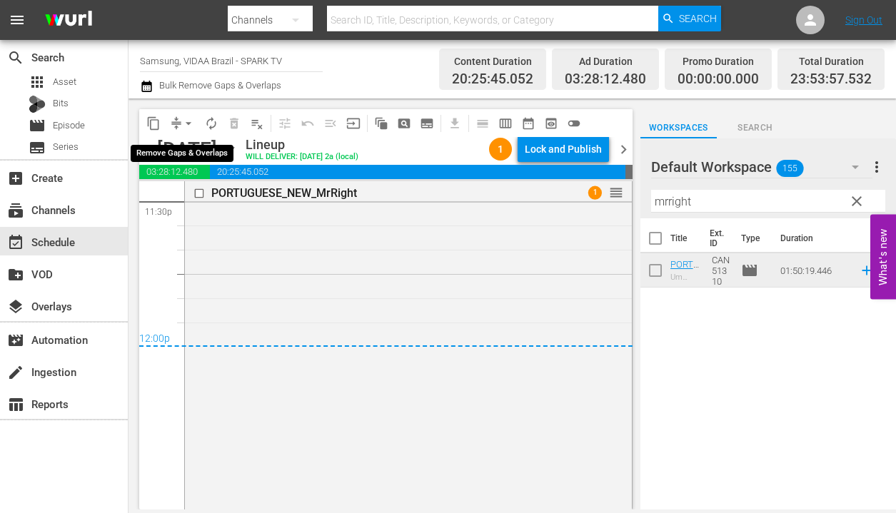
click at [183, 124] on span "arrow_drop_down" at bounding box center [188, 123] width 14 height 14
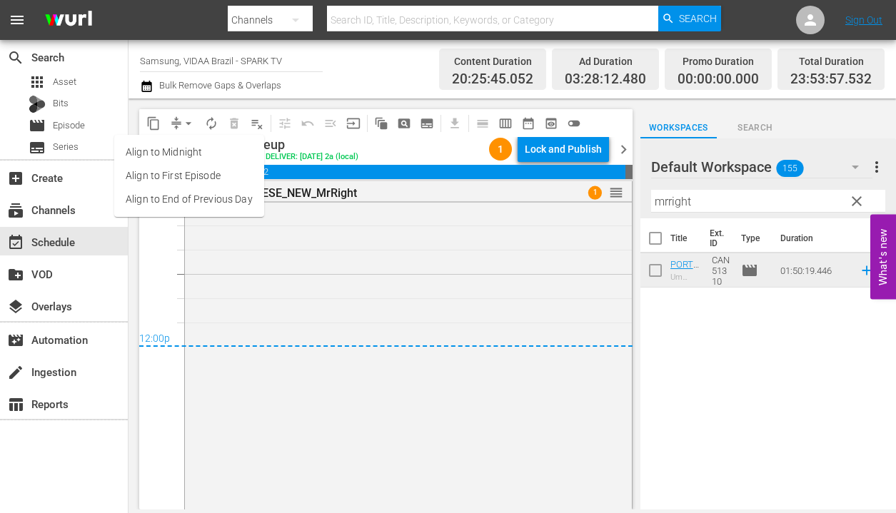
click at [203, 197] on li "Align to End of Previous Day" at bounding box center [189, 200] width 150 height 24
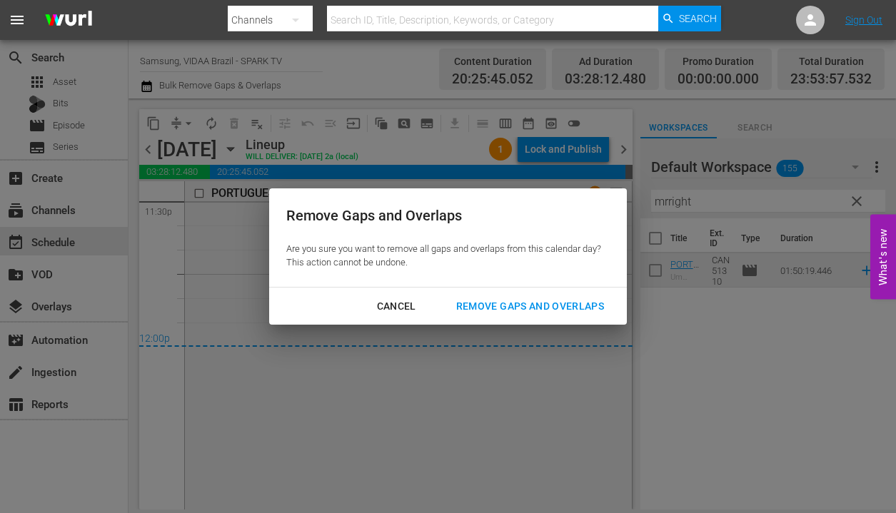
click at [509, 308] on div "Remove Gaps and Overlaps" at bounding box center [530, 307] width 171 height 18
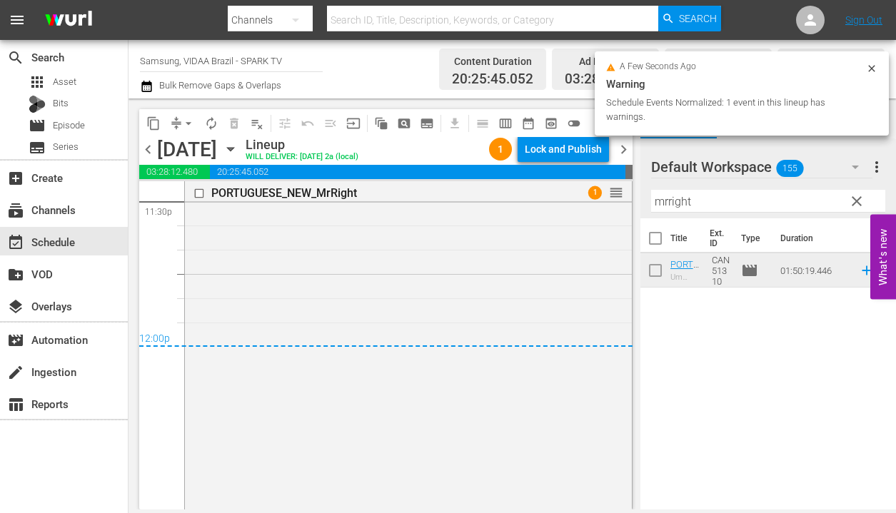
click at [587, 153] on div "Lock and Publish" at bounding box center [563, 149] width 77 height 26
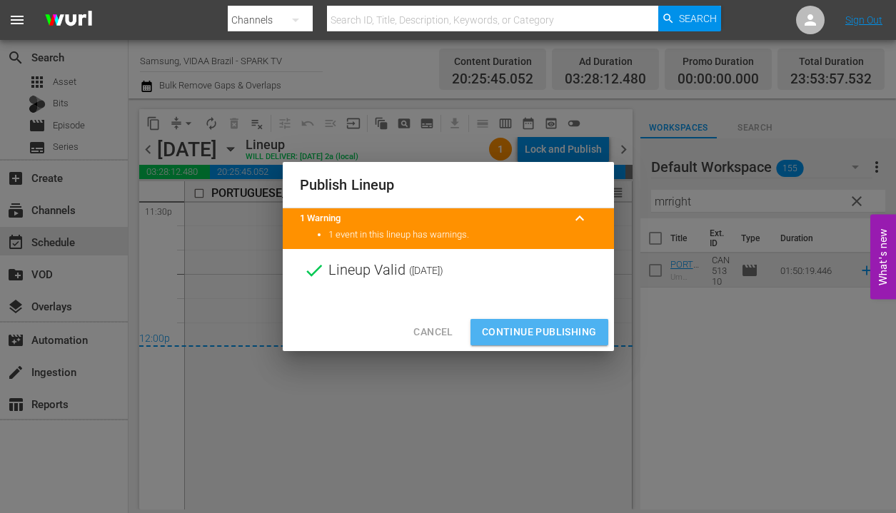
click at [560, 331] on span "Continue Publishing" at bounding box center [539, 332] width 115 height 18
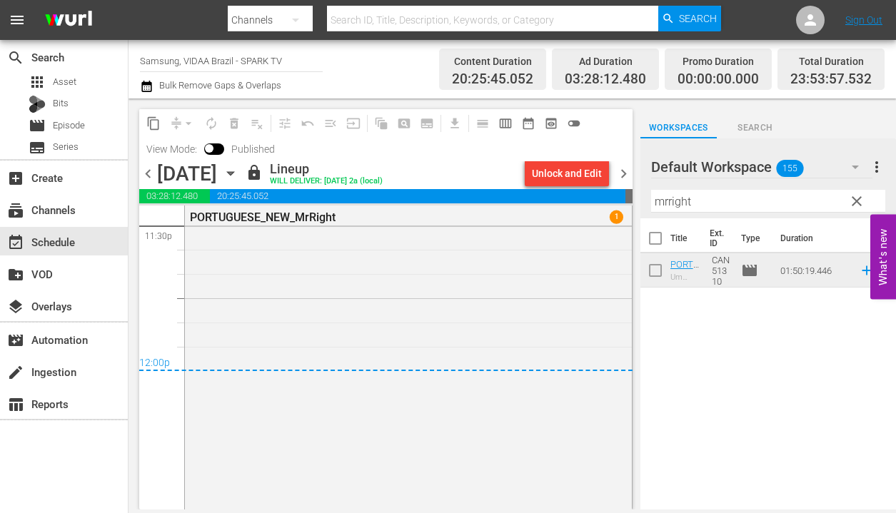
click at [627, 172] on span "chevron_right" at bounding box center [624, 174] width 18 height 18
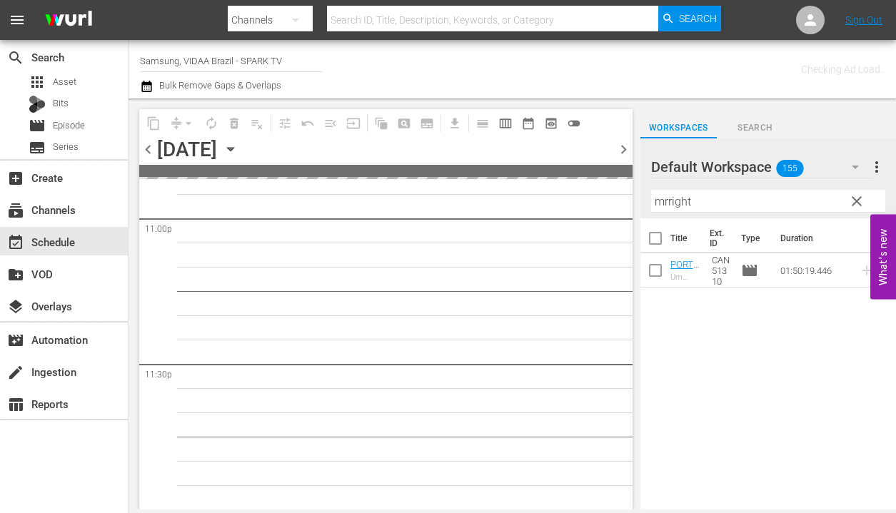
scroll to position [6660, 0]
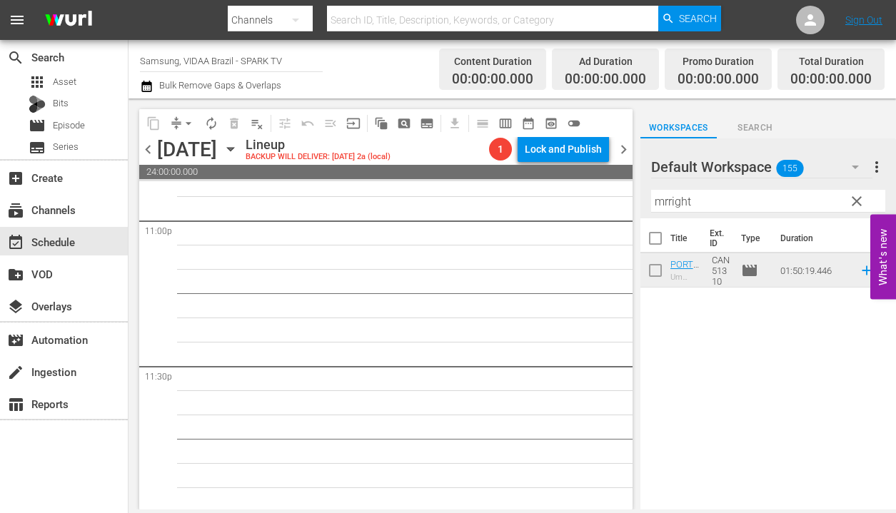
click at [855, 203] on span "clear" at bounding box center [856, 201] width 17 height 17
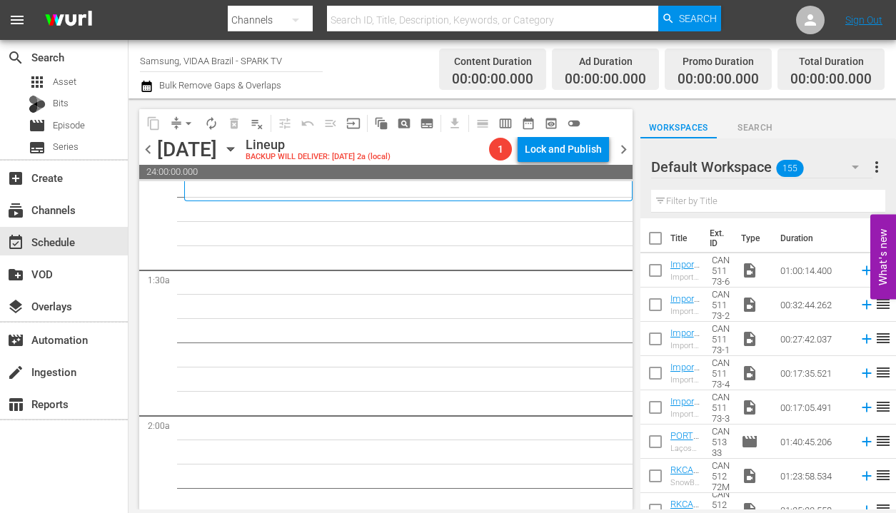
scroll to position [346, 0]
